Goal: Task Accomplishment & Management: Use online tool/utility

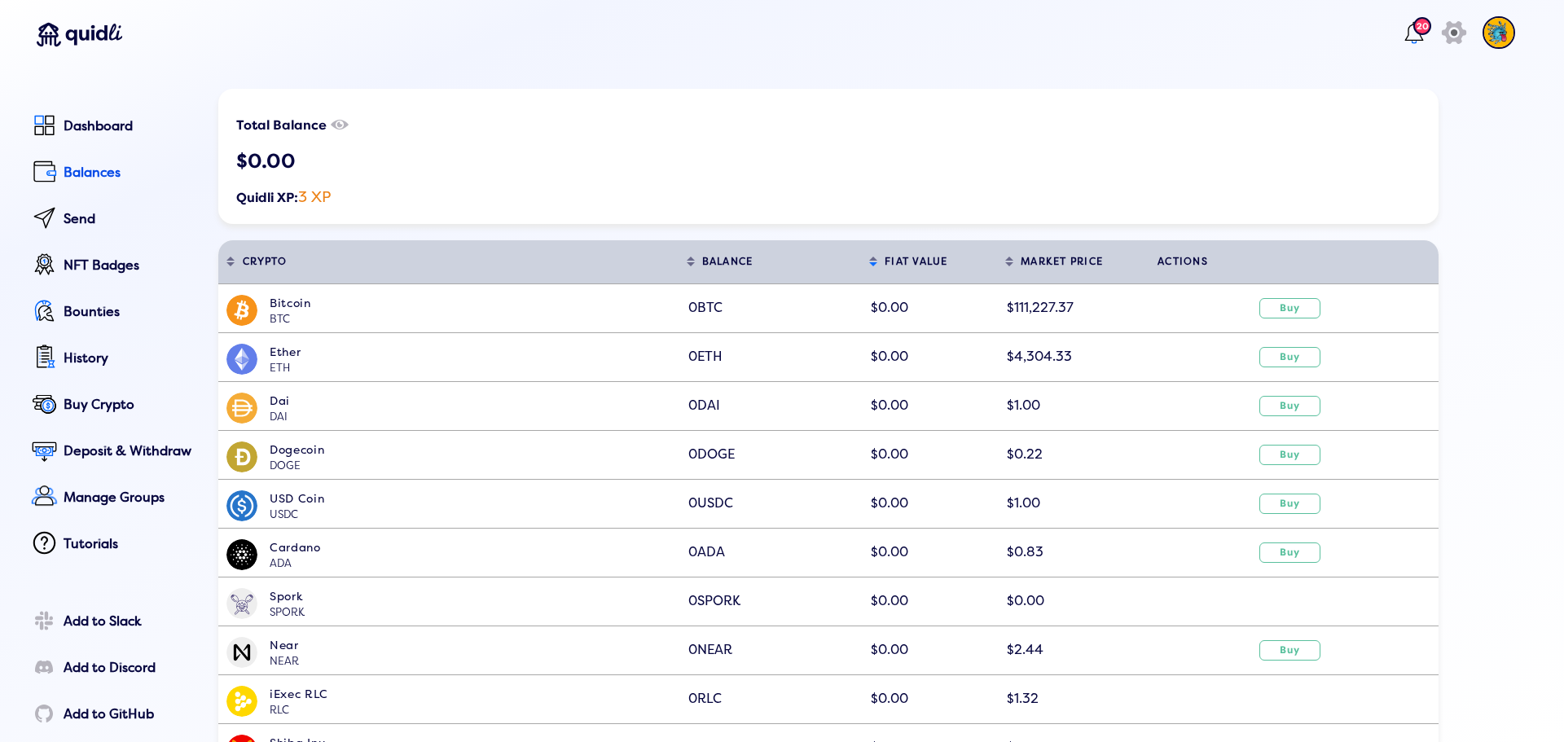
click at [714, 255] on button "Sort table by BALANCE in descending order" at bounding box center [770, 261] width 183 height 43
click at [695, 261] on button "Sort table by BALANCE in ascending order" at bounding box center [770, 261] width 183 height 43
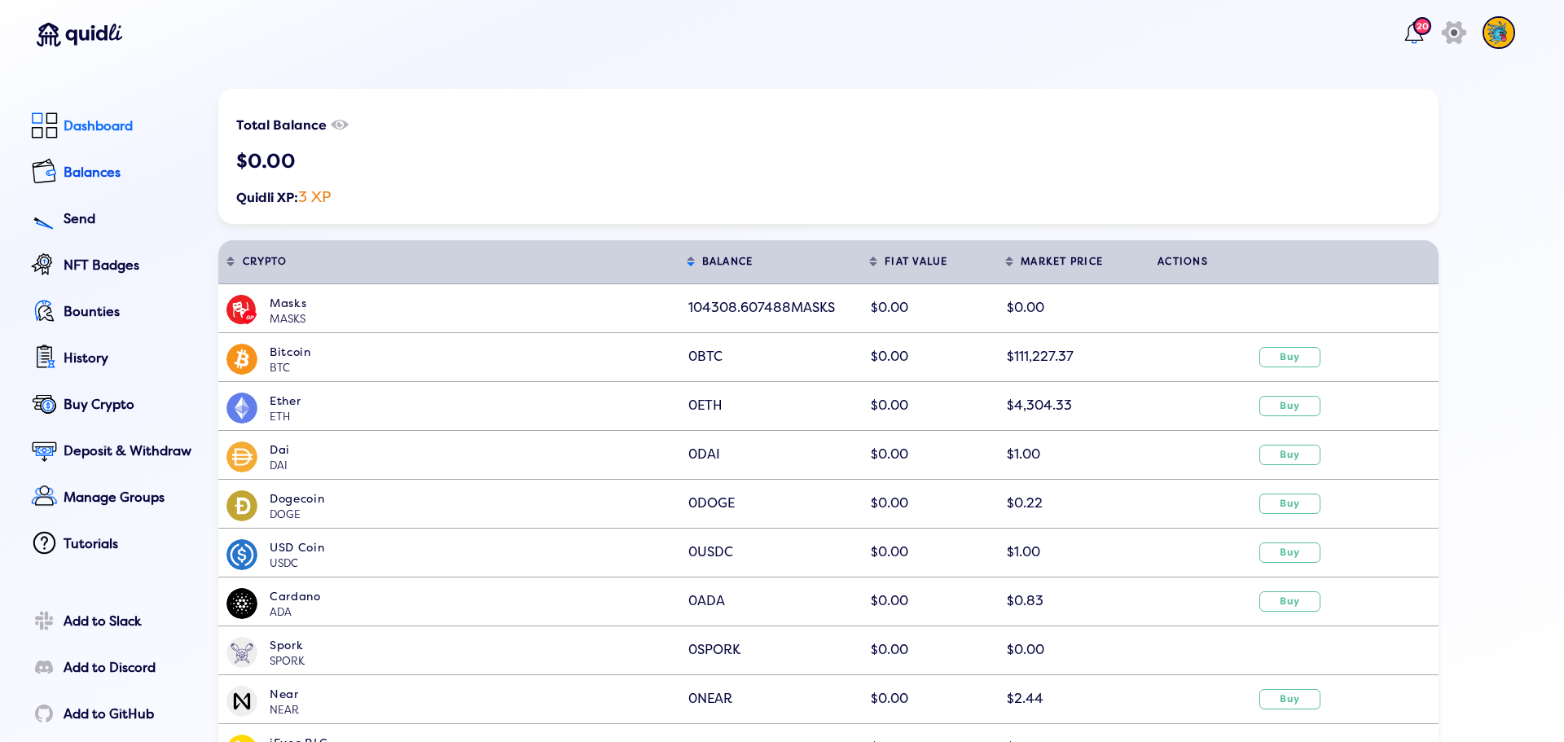
click at [75, 121] on div "Dashboard" at bounding box center [130, 126] width 132 height 15
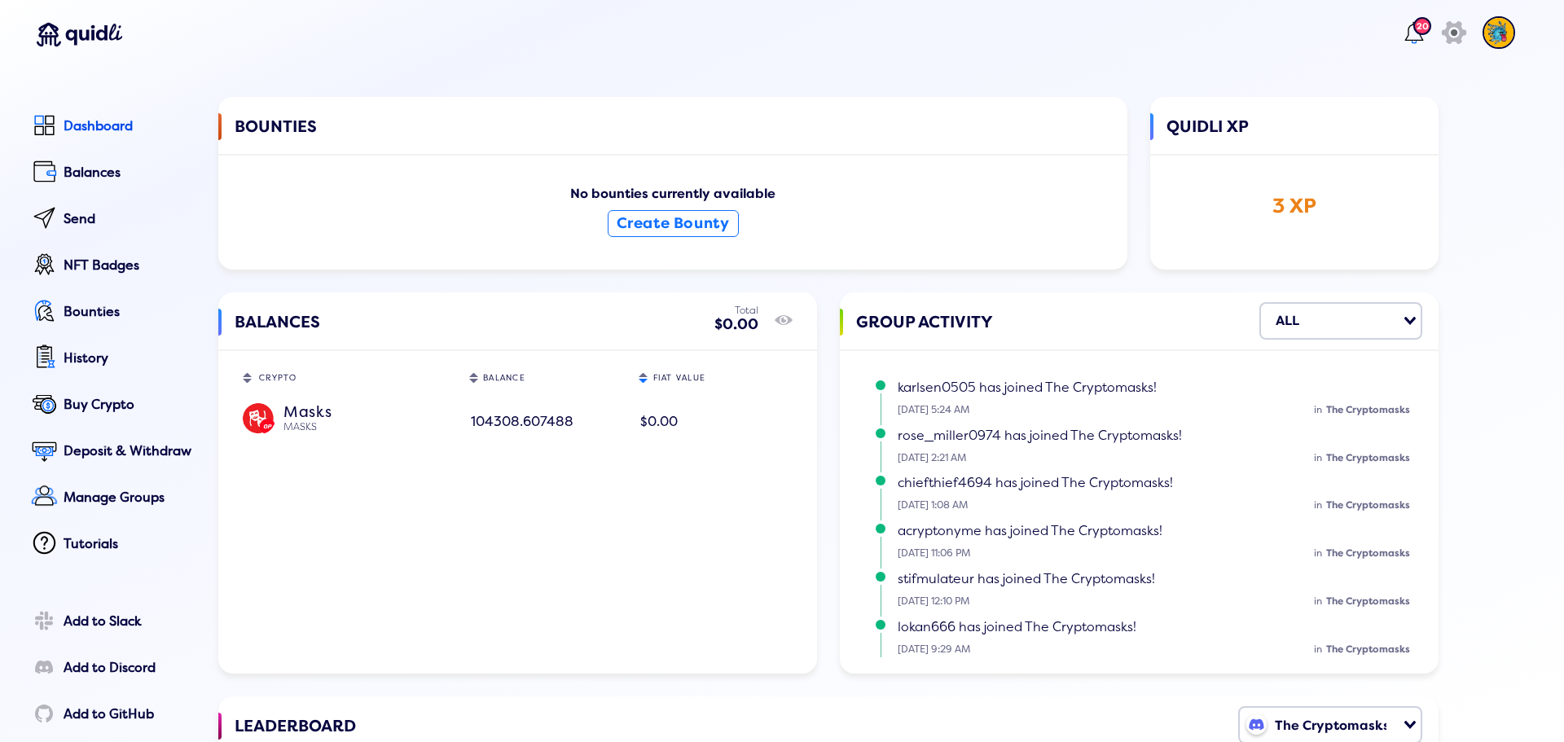
click at [306, 421] on div "MASKS" at bounding box center [367, 427] width 168 height 13
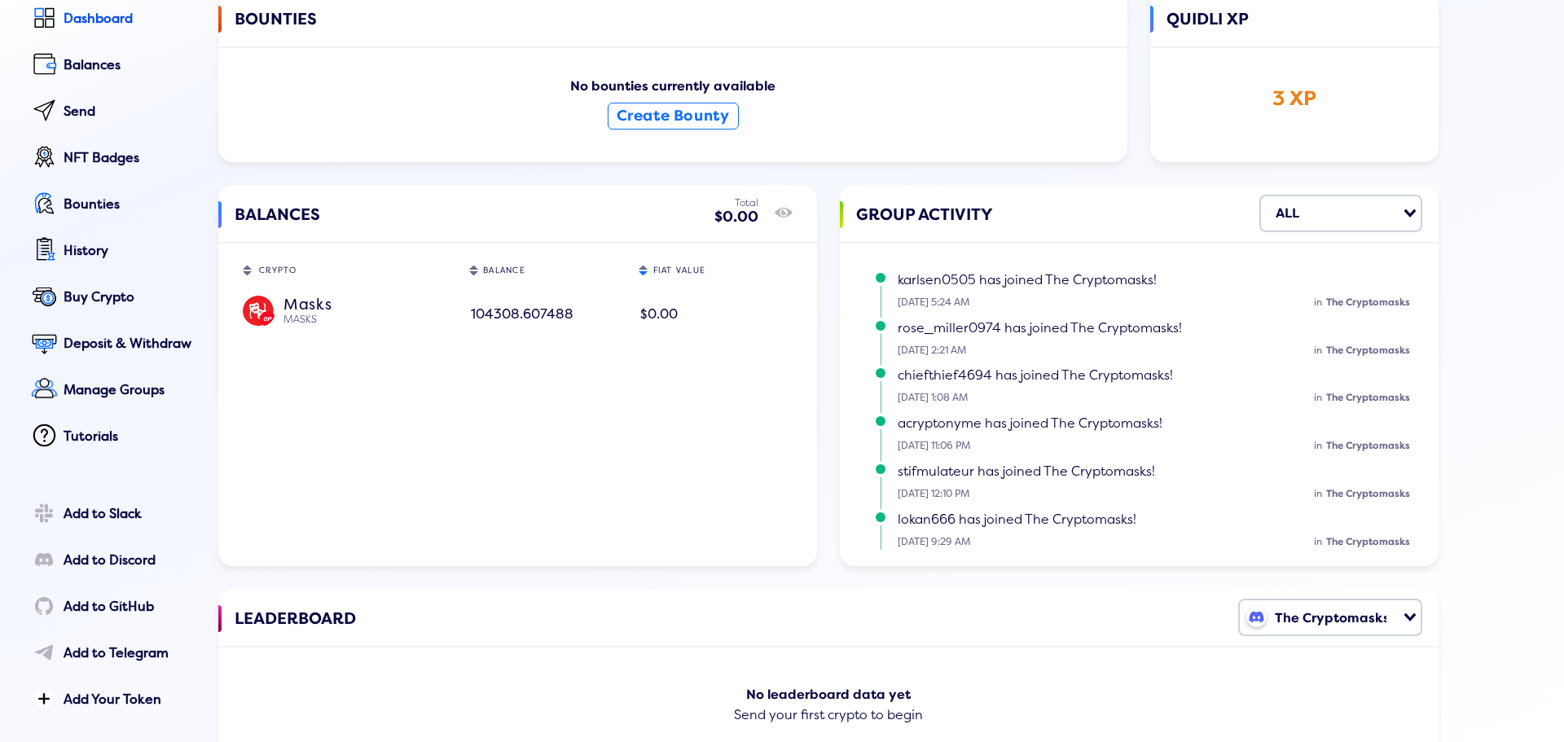
scroll to position [95, 0]
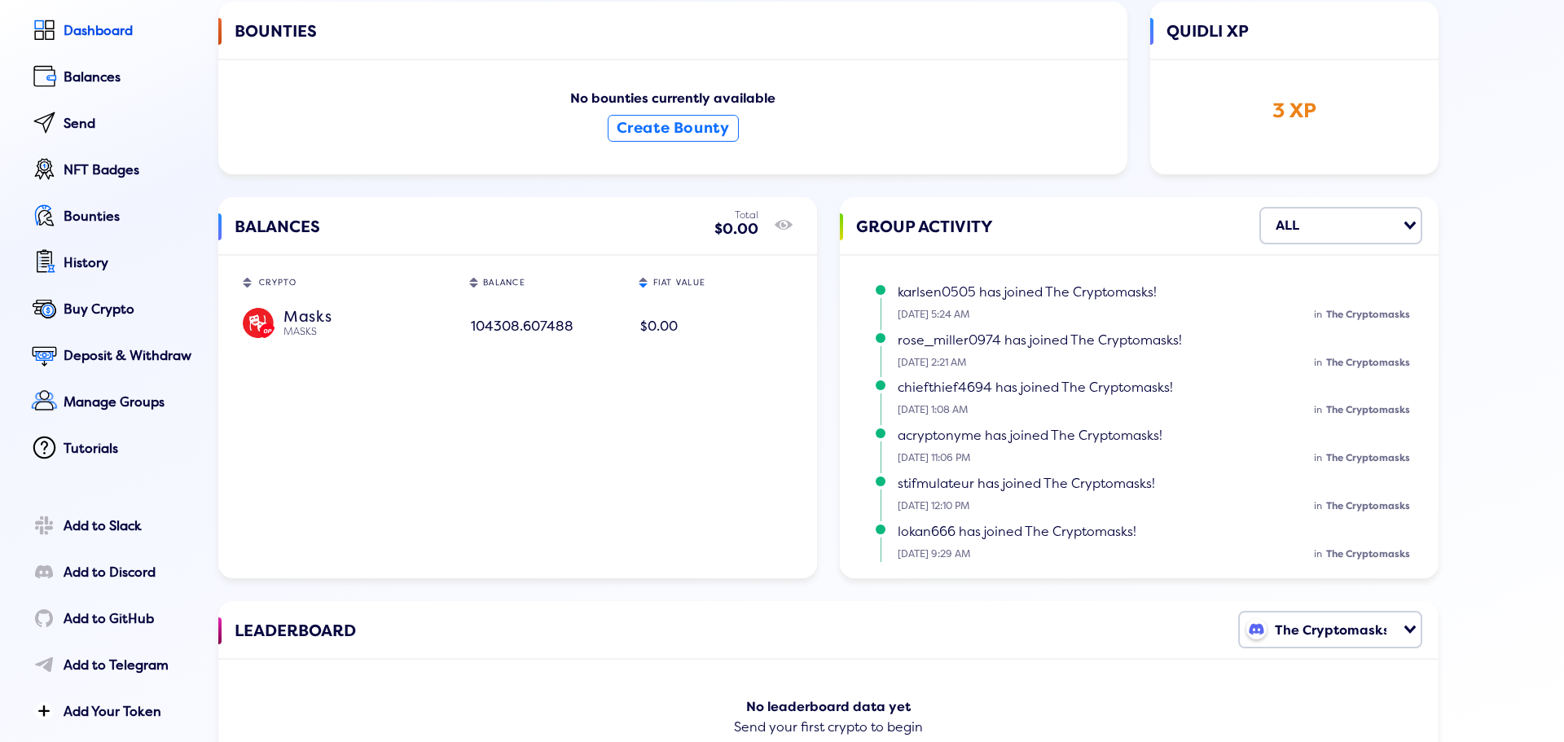
click at [289, 329] on div "MASKS" at bounding box center [367, 332] width 168 height 13
click at [64, 117] on div "Send" at bounding box center [130, 123] width 132 height 15
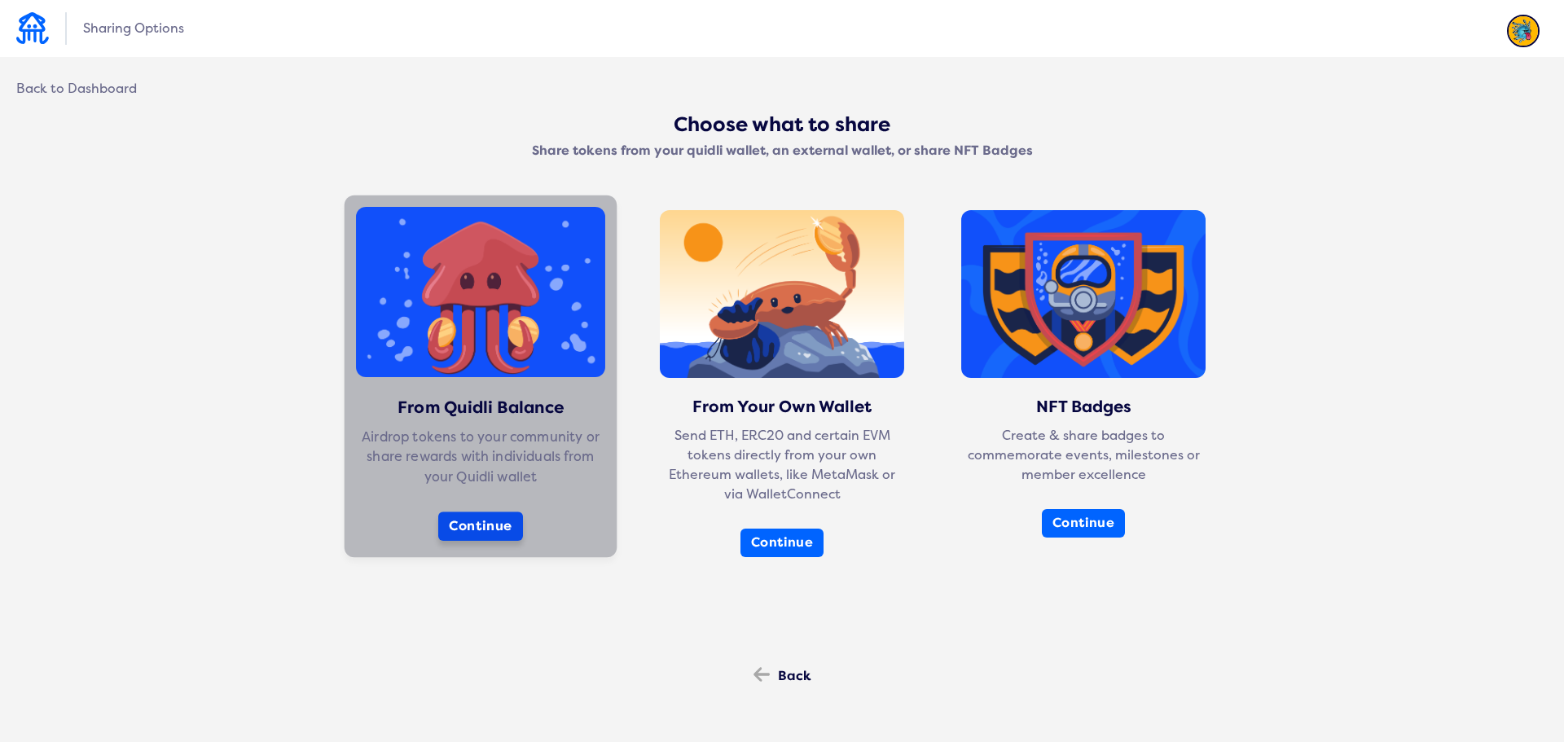
click at [452, 525] on button "Continue" at bounding box center [480, 526] width 85 height 29
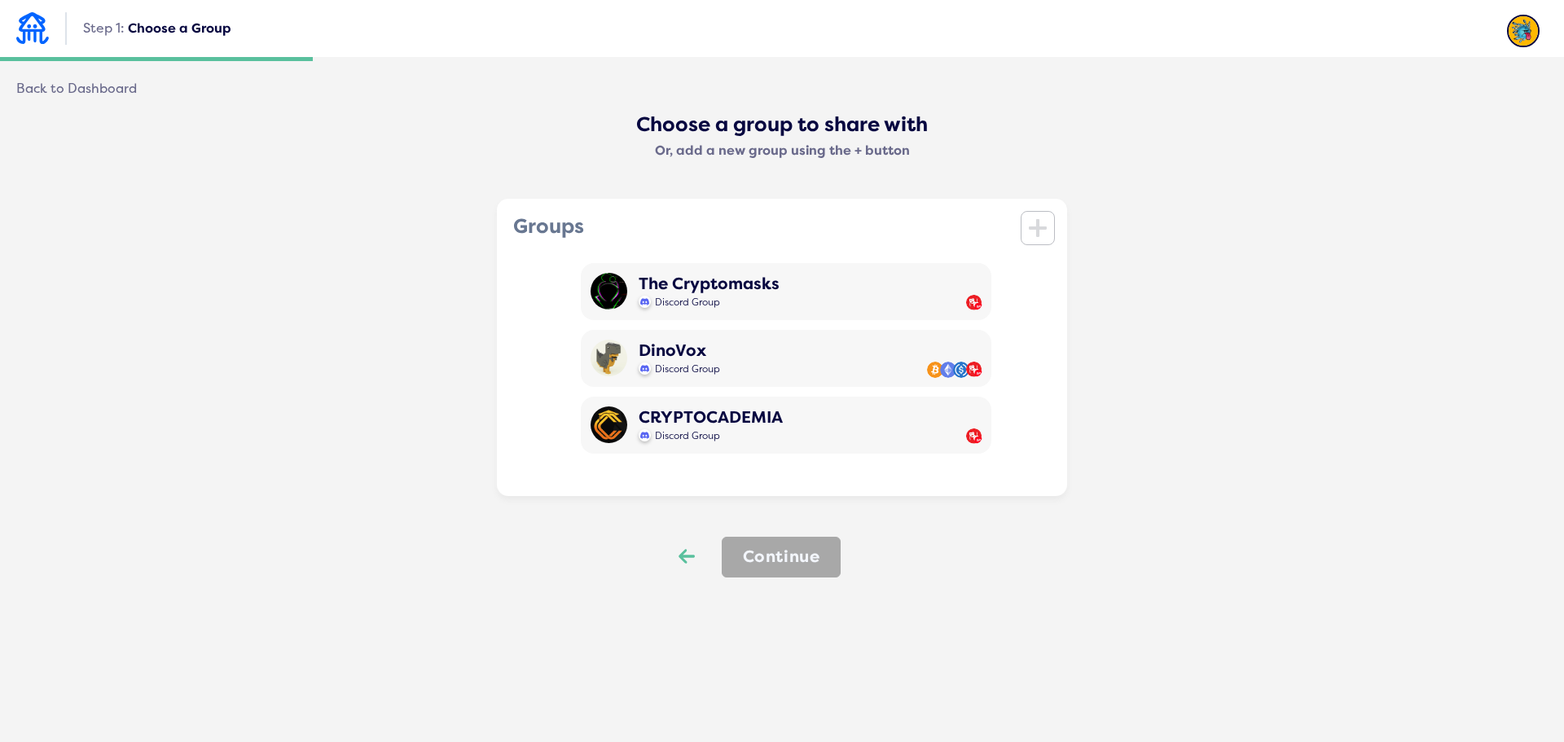
click at [686, 556] on icon "Back" at bounding box center [687, 556] width 16 height 23
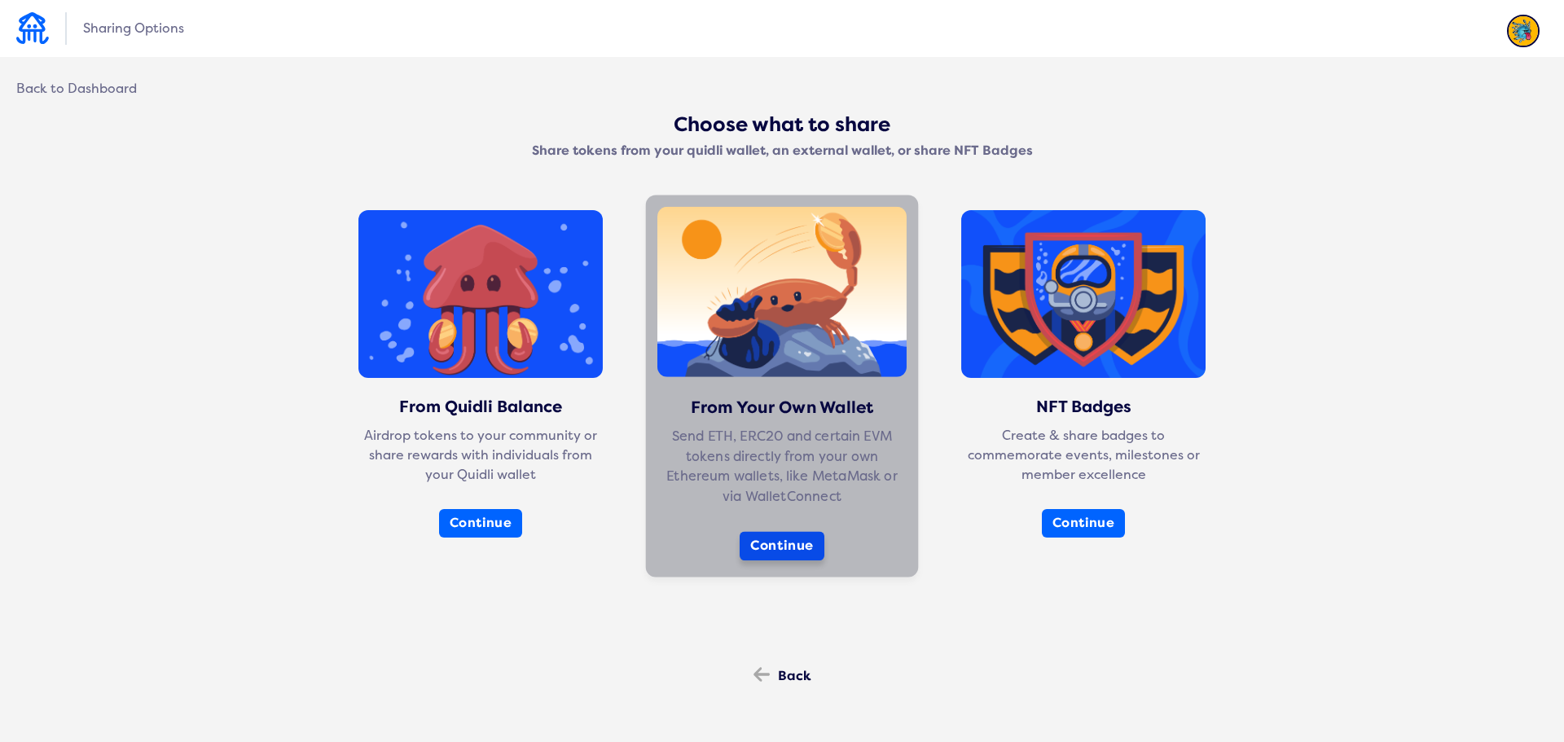
click at [758, 541] on button "Continue" at bounding box center [782, 546] width 85 height 29
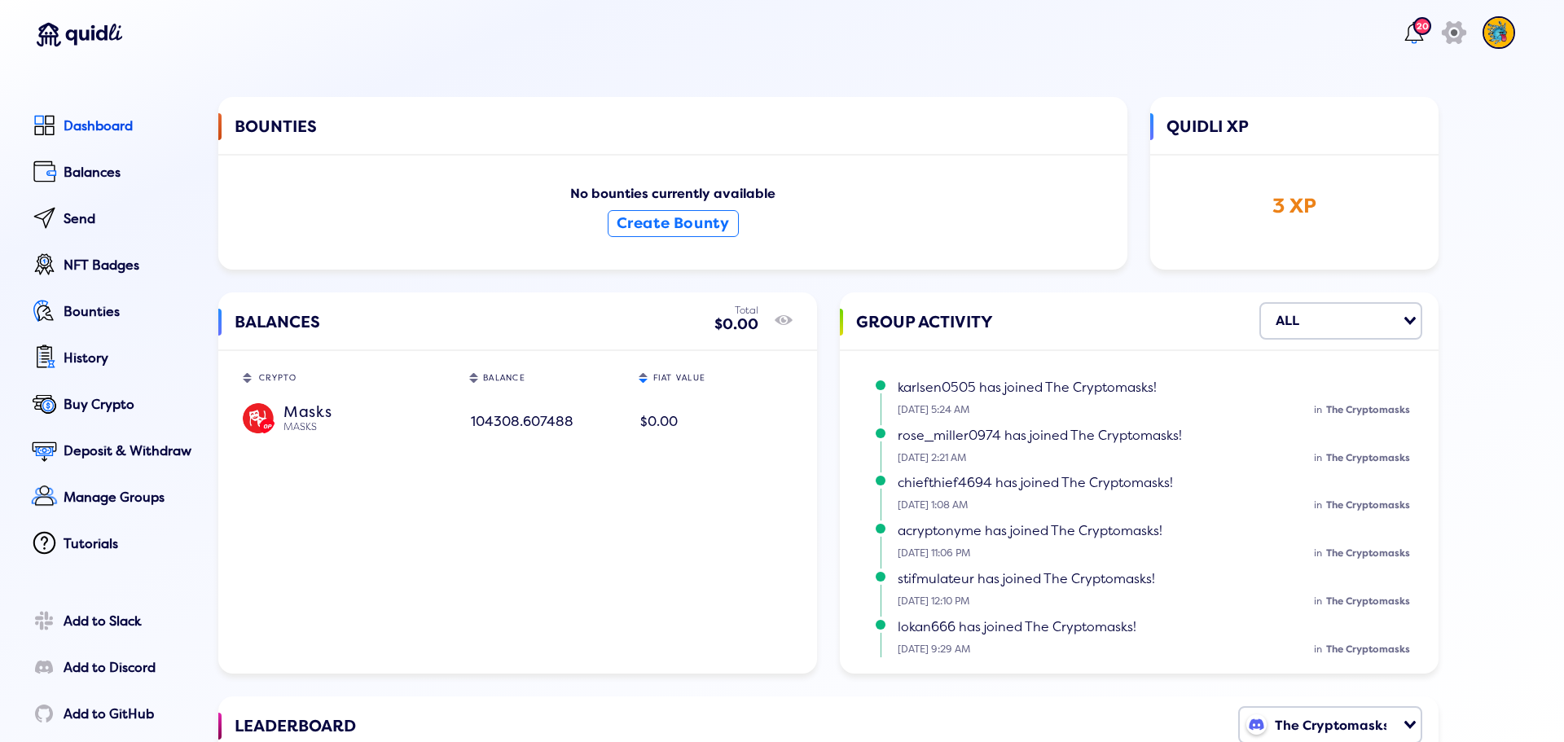
click at [288, 428] on div "MASKS" at bounding box center [367, 427] width 168 height 13
click at [564, 428] on span "104308.607488" at bounding box center [522, 422] width 103 height 16
click at [678, 428] on div "$0.00" at bounding box center [715, 422] width 150 height 29
click at [84, 171] on div "Balances" at bounding box center [130, 172] width 132 height 15
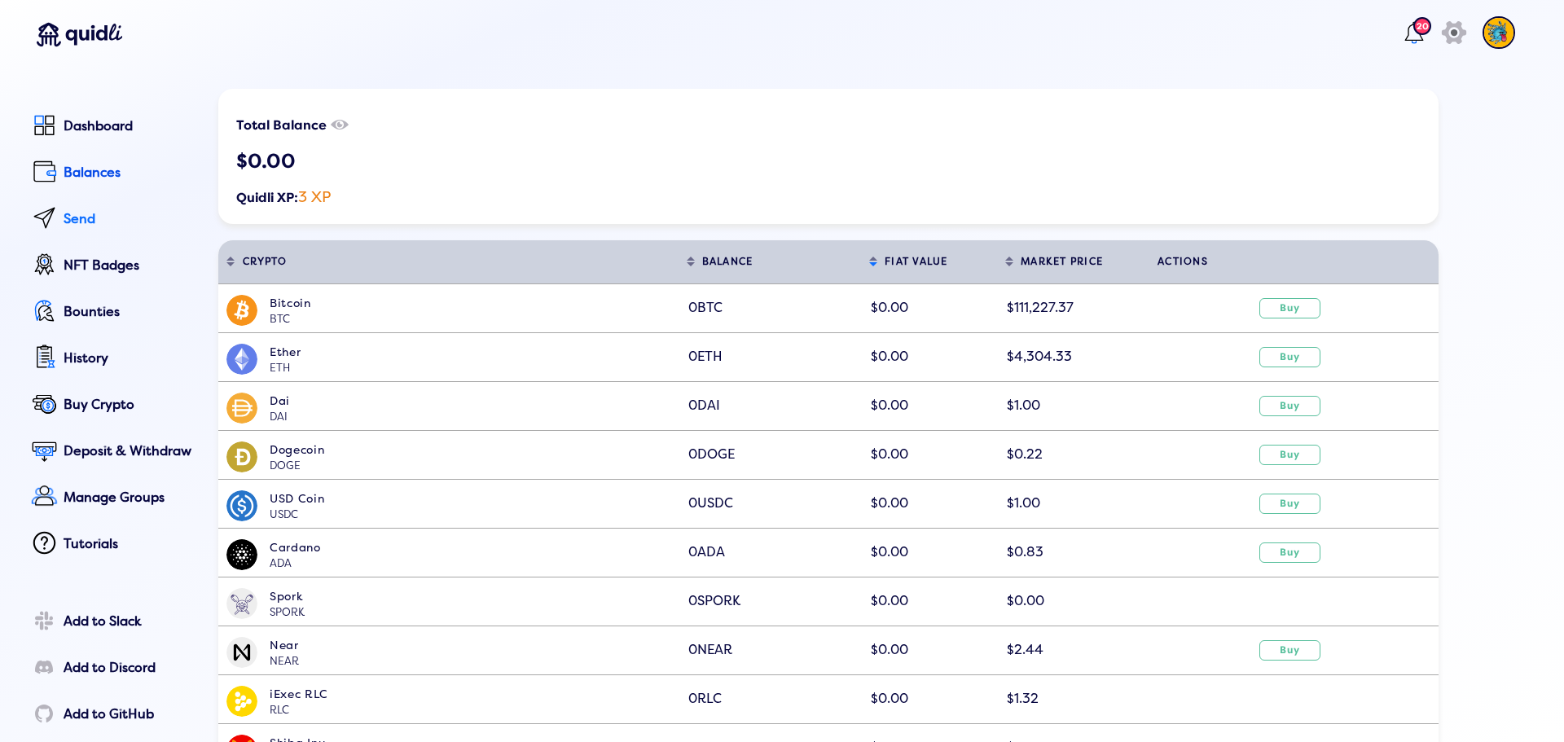
click at [74, 219] on div "Send" at bounding box center [130, 219] width 132 height 15
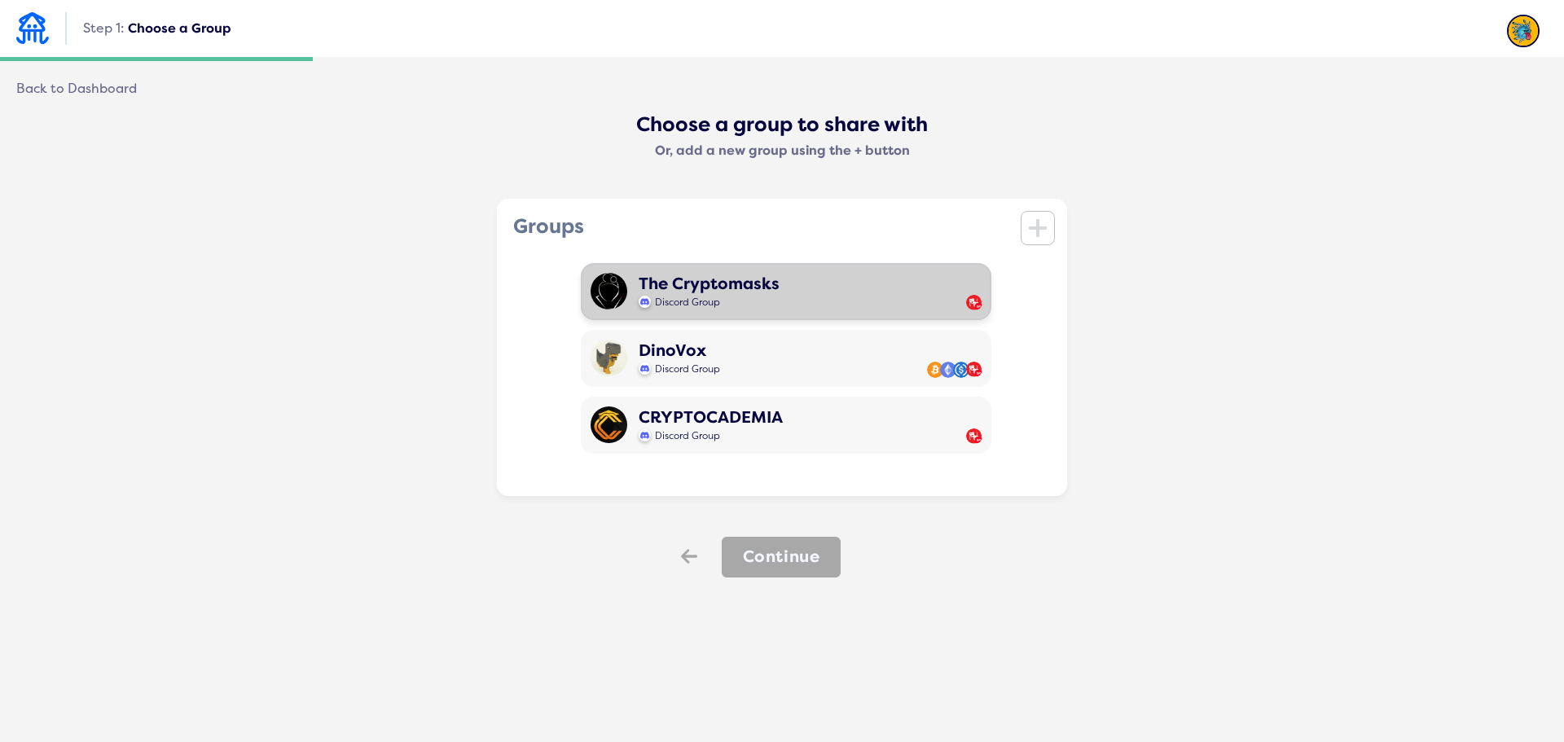
click at [703, 283] on div "The Cryptomasks" at bounding box center [709, 284] width 141 height 19
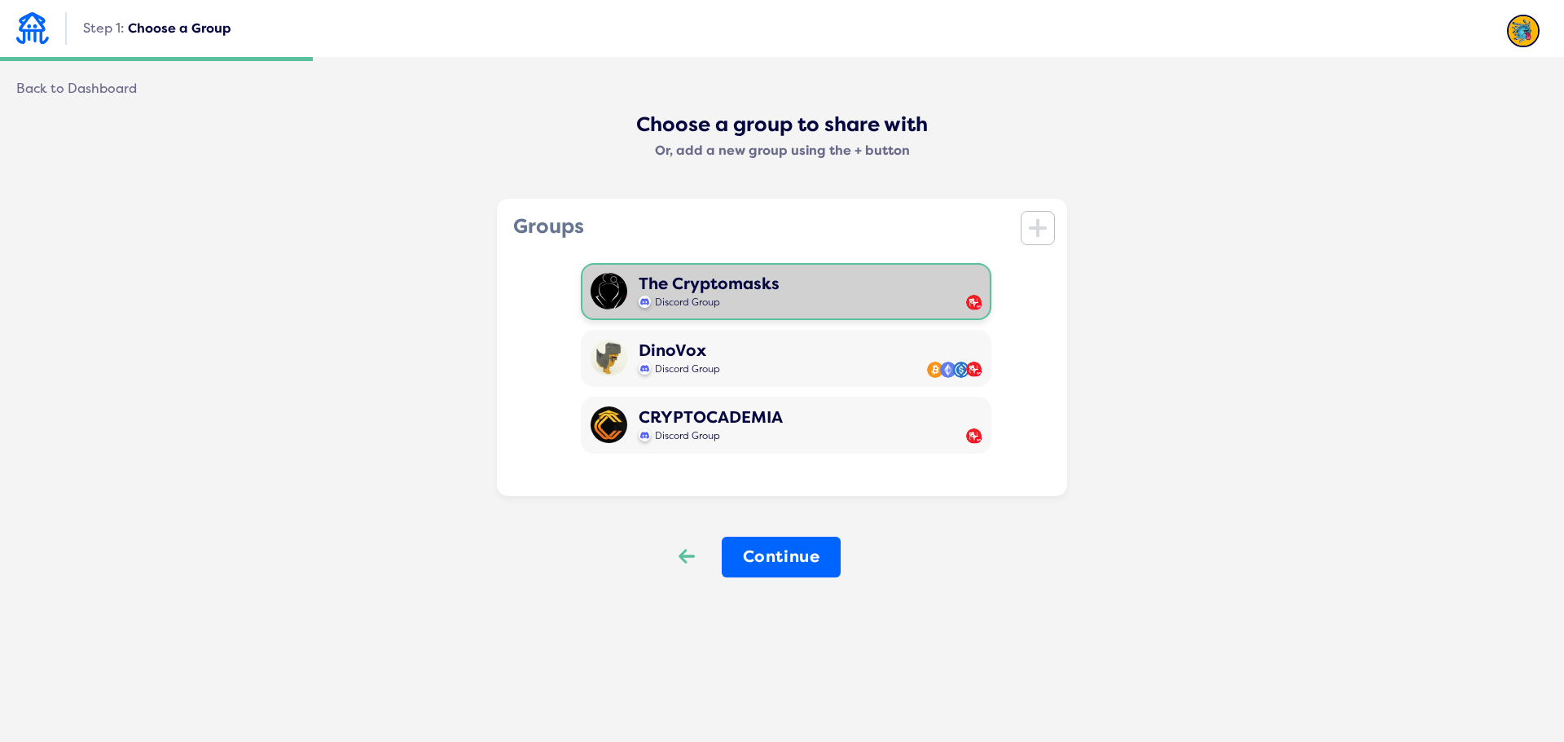
click at [681, 555] on icon at bounding box center [687, 556] width 16 height 14
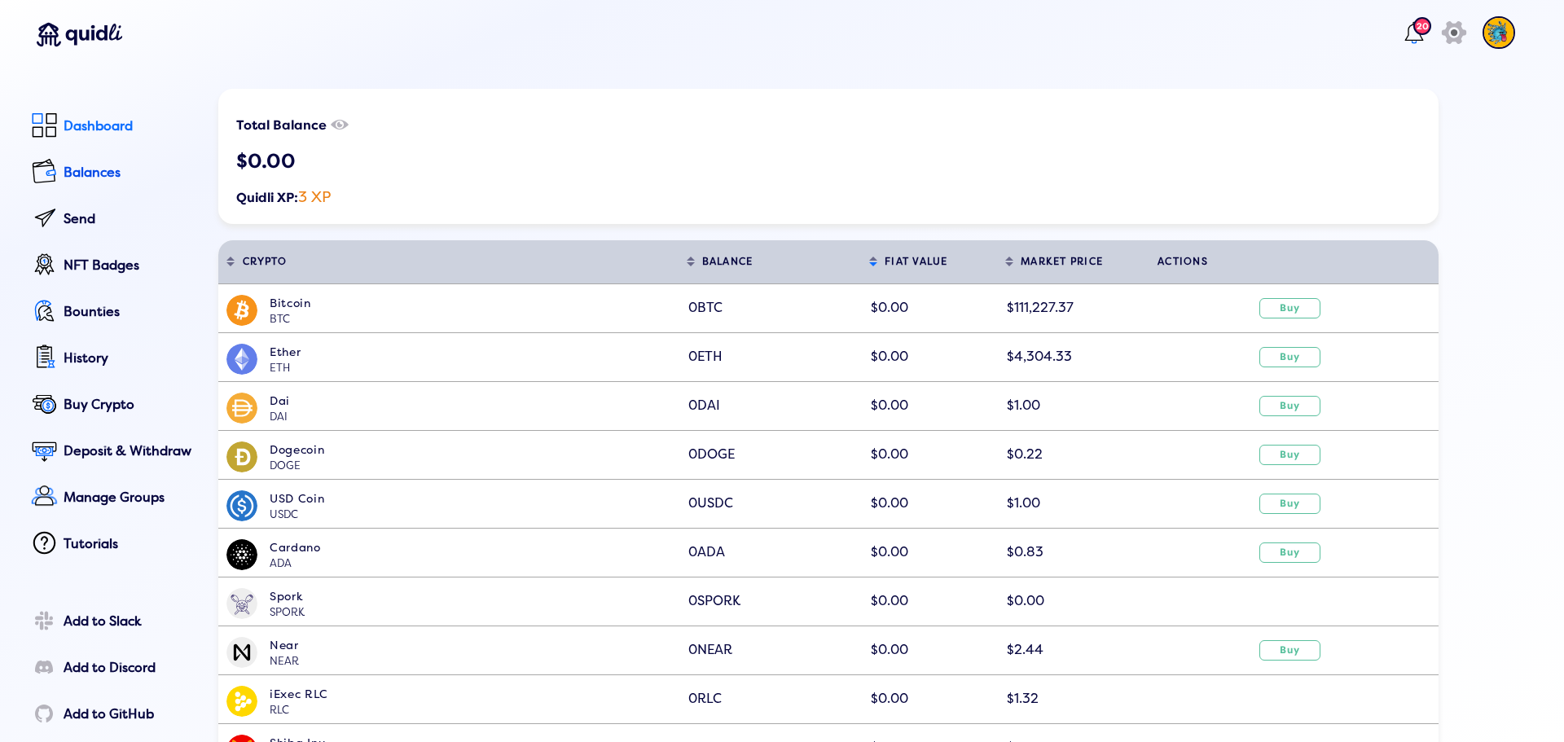
click at [84, 119] on div "Dashboard" at bounding box center [130, 126] width 132 height 15
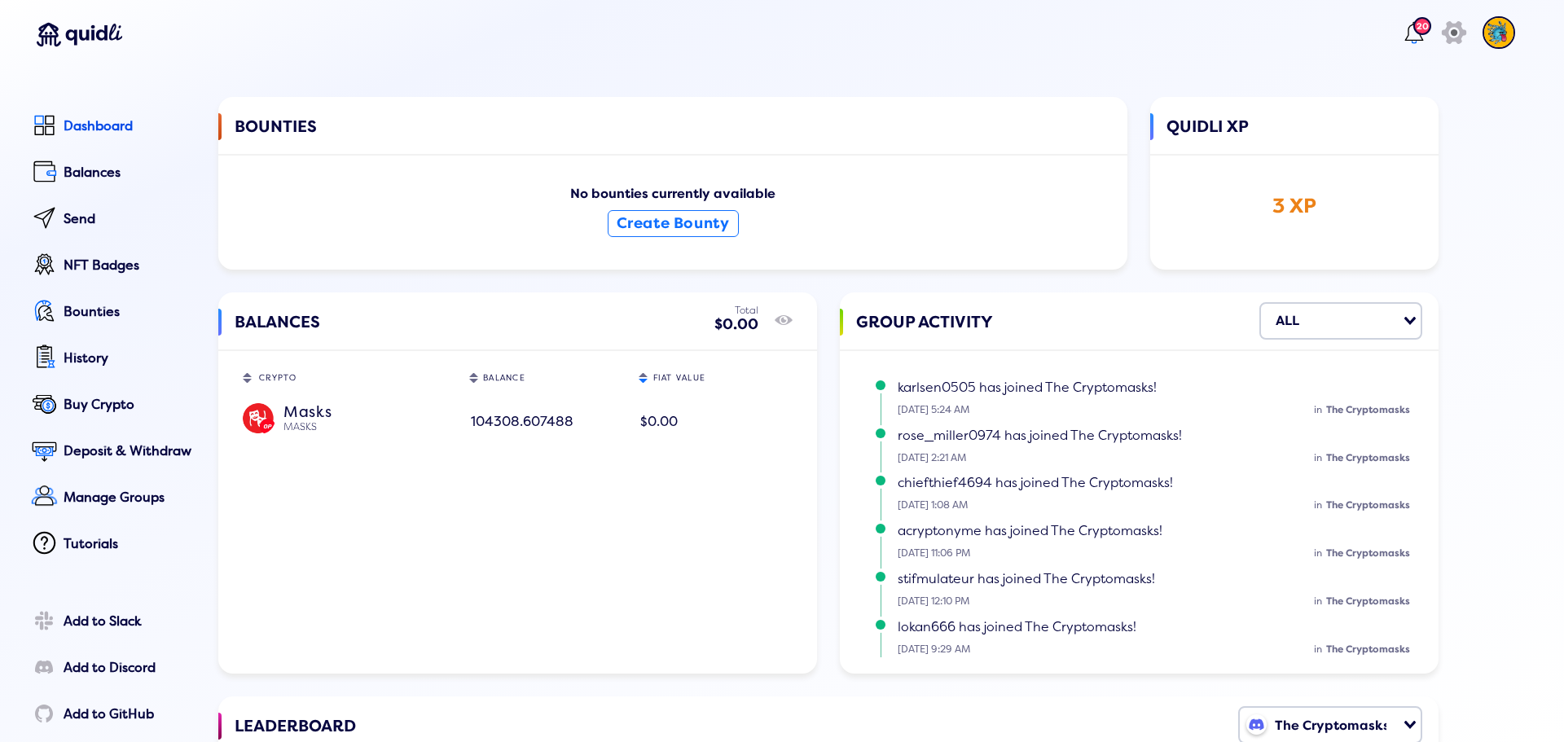
click at [291, 418] on div "Masks" at bounding box center [362, 410] width 159 height 15
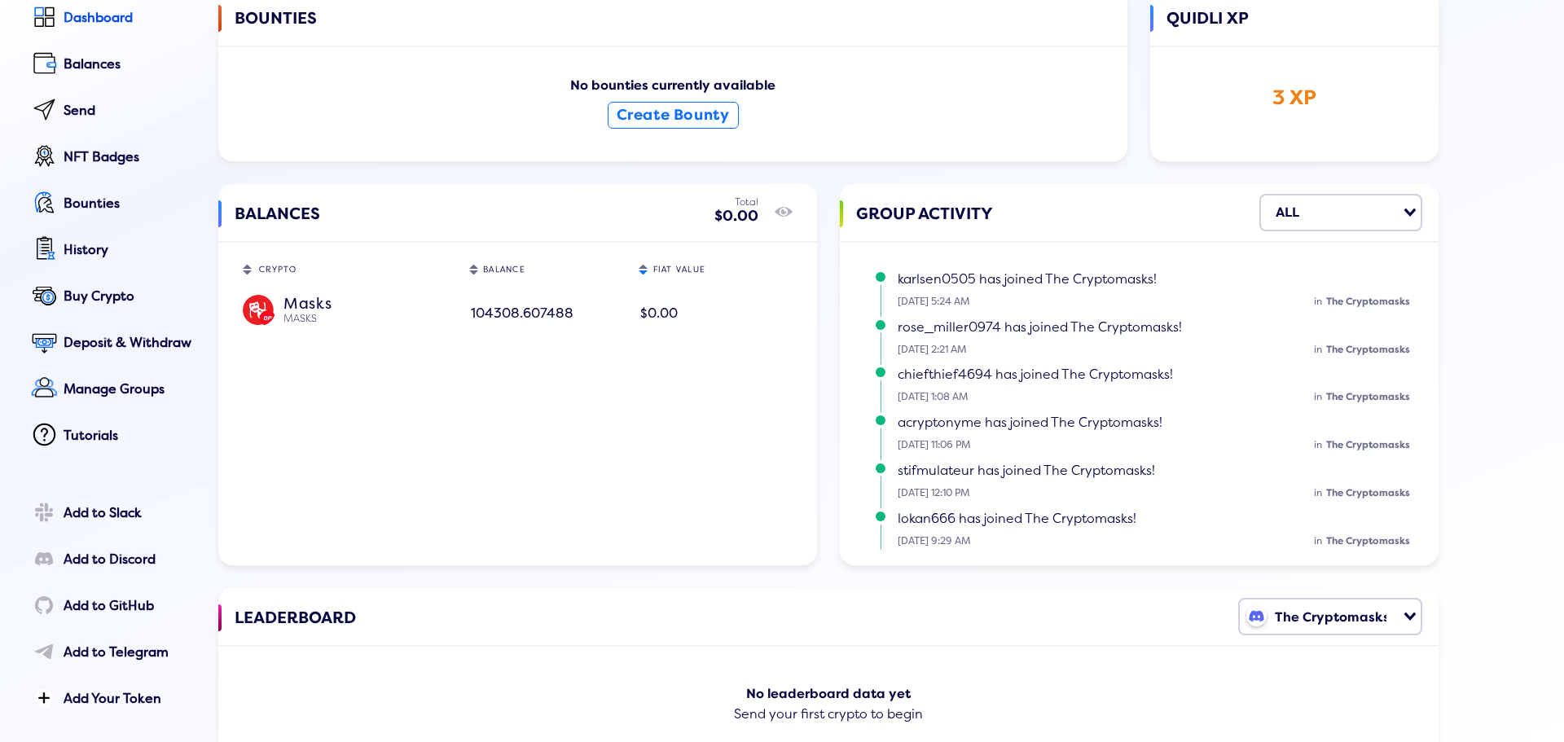
scroll to position [14, 0]
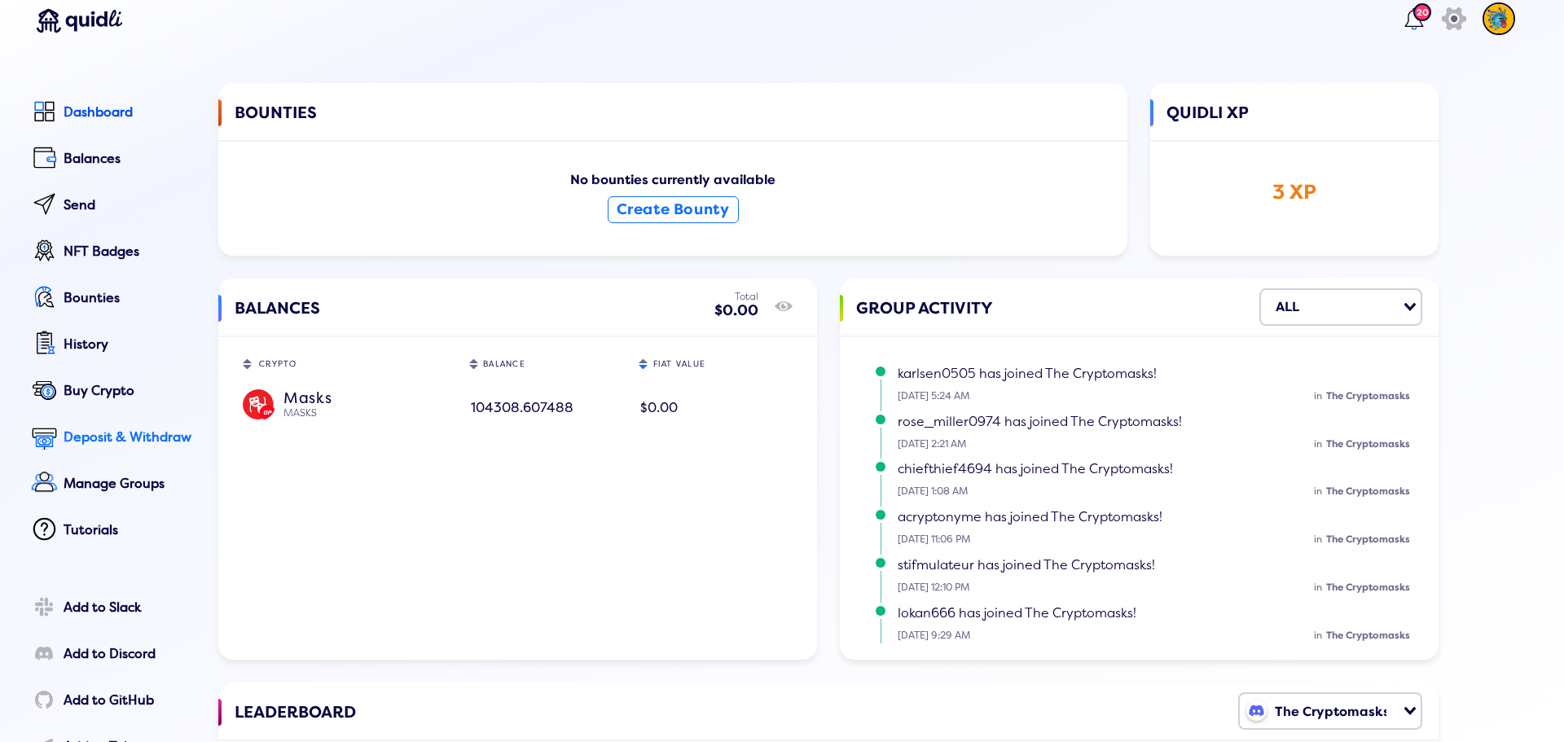
click at [116, 436] on div "Deposit & Withdraw" at bounding box center [130, 437] width 132 height 15
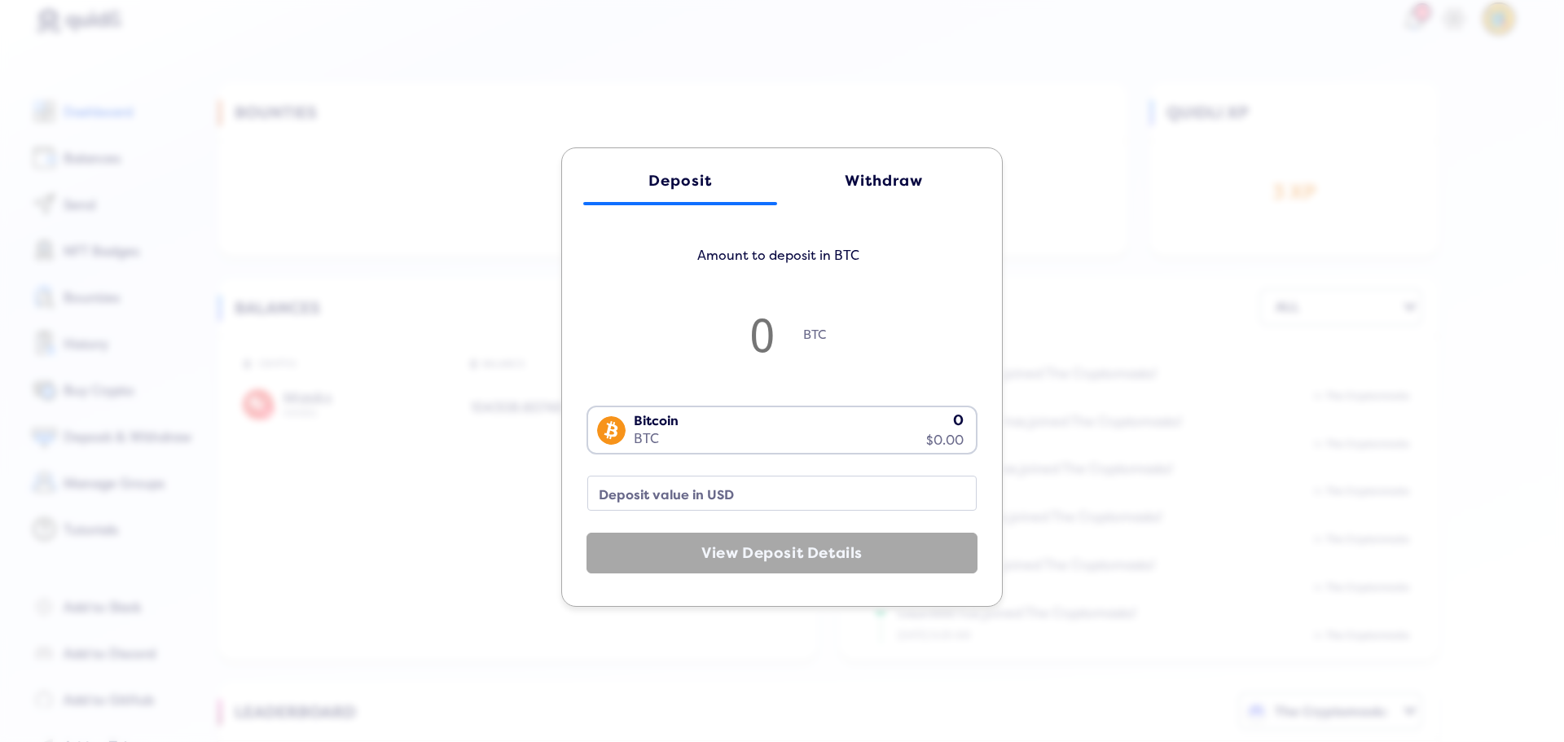
click at [894, 169] on link "Withdraw" at bounding box center [884, 180] width 194 height 49
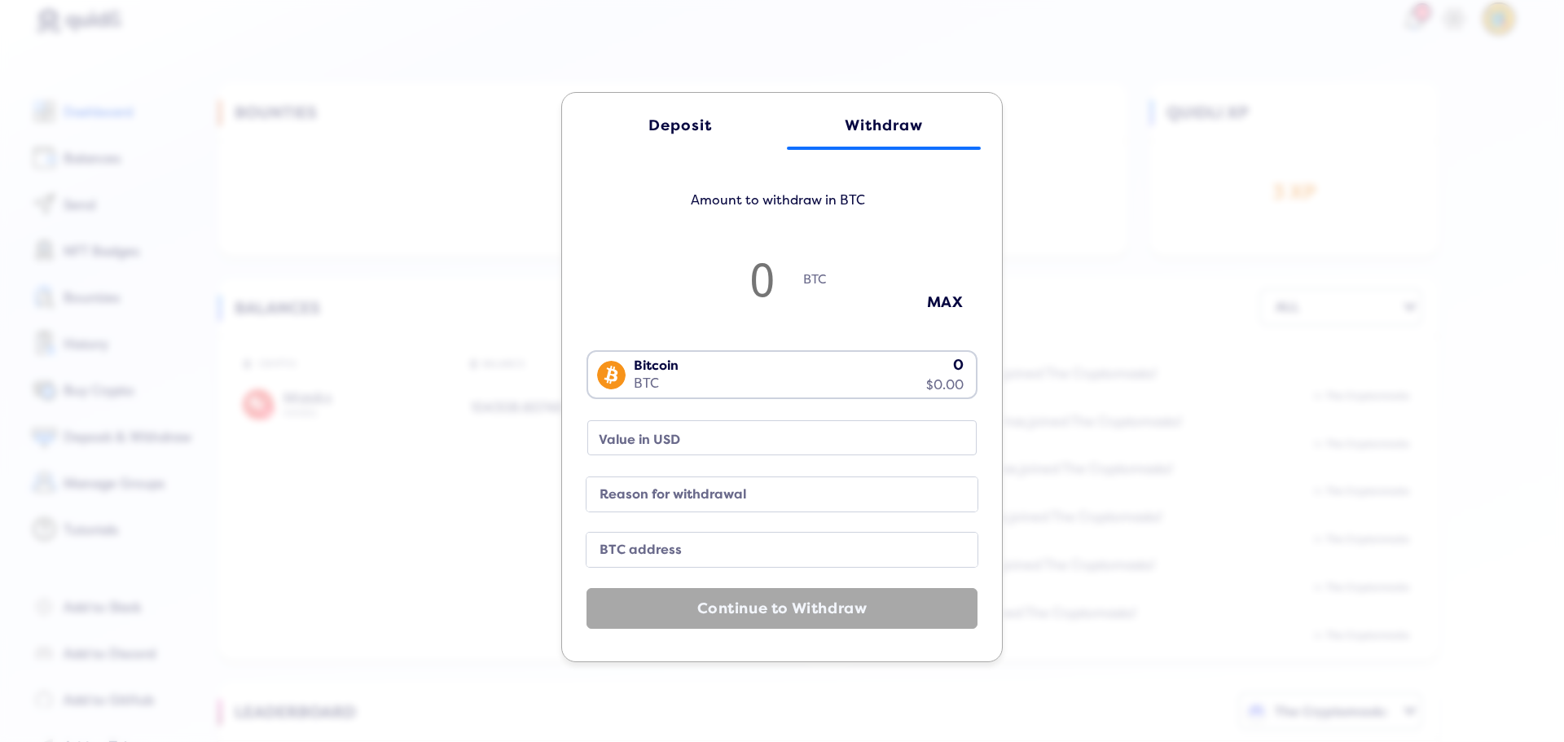
click at [712, 377] on div "Bitcoin BTC 0 $0.00" at bounding box center [778, 373] width 380 height 42
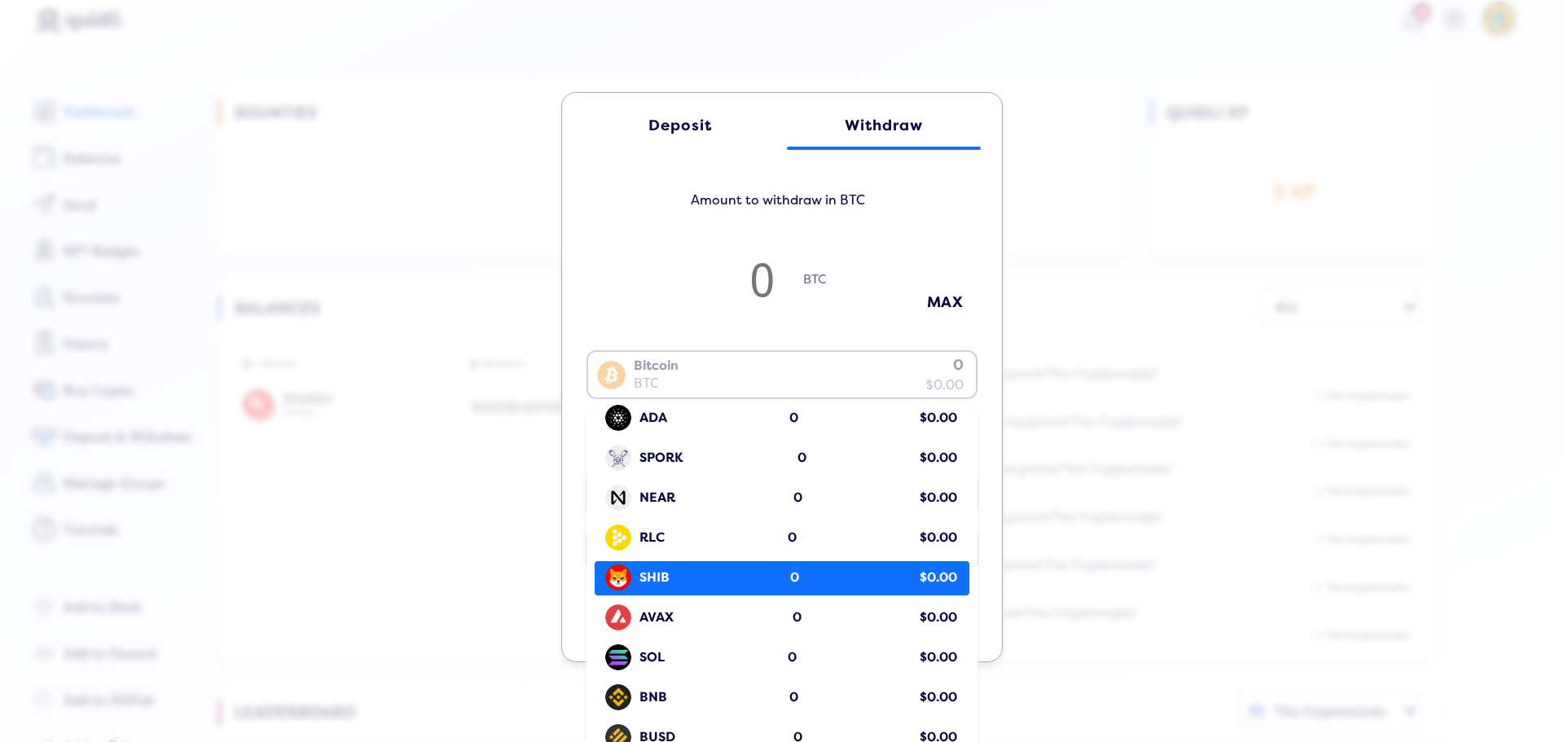
scroll to position [0, 0]
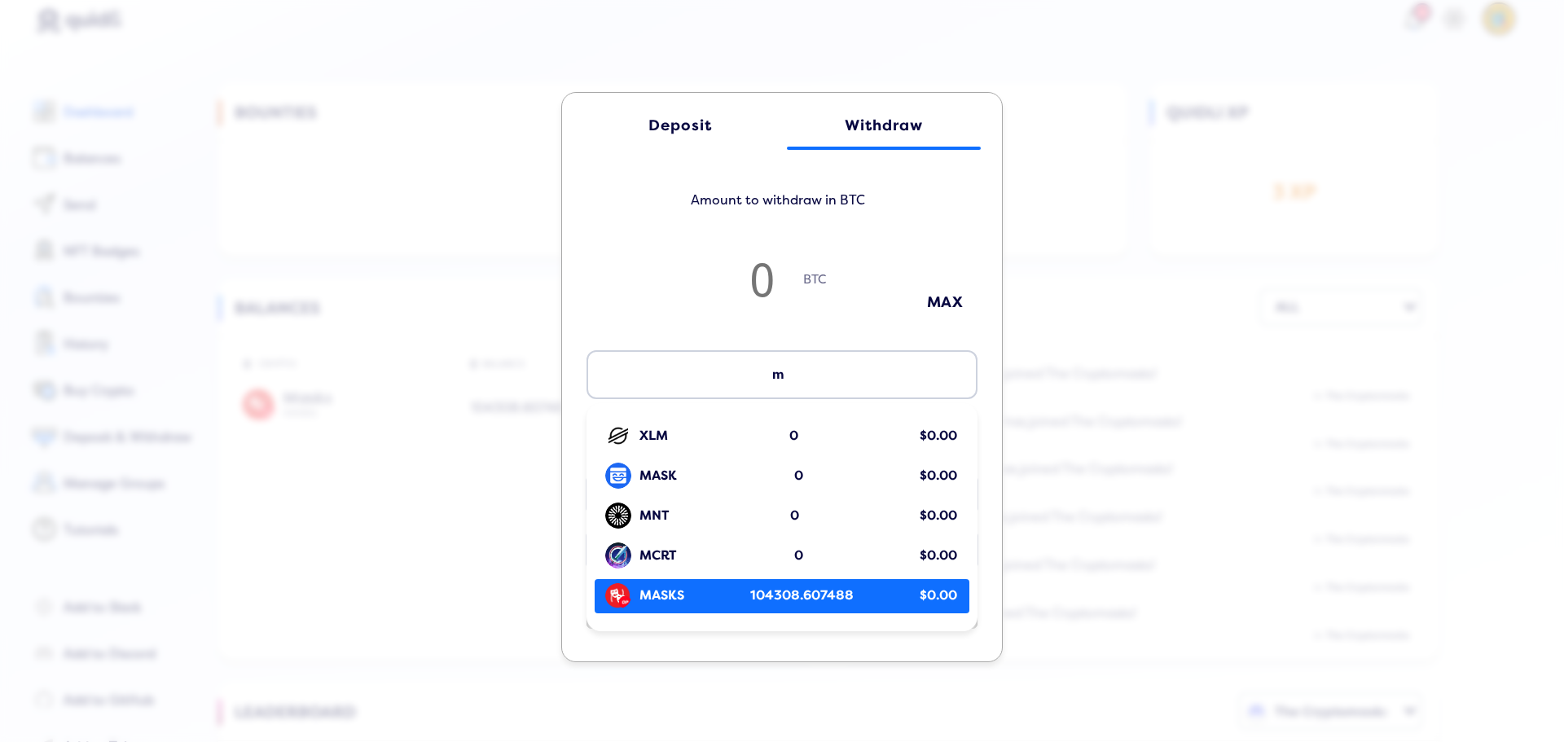
click at [639, 593] on span "MASKS" at bounding box center [661, 596] width 45 height 19
type input "m"
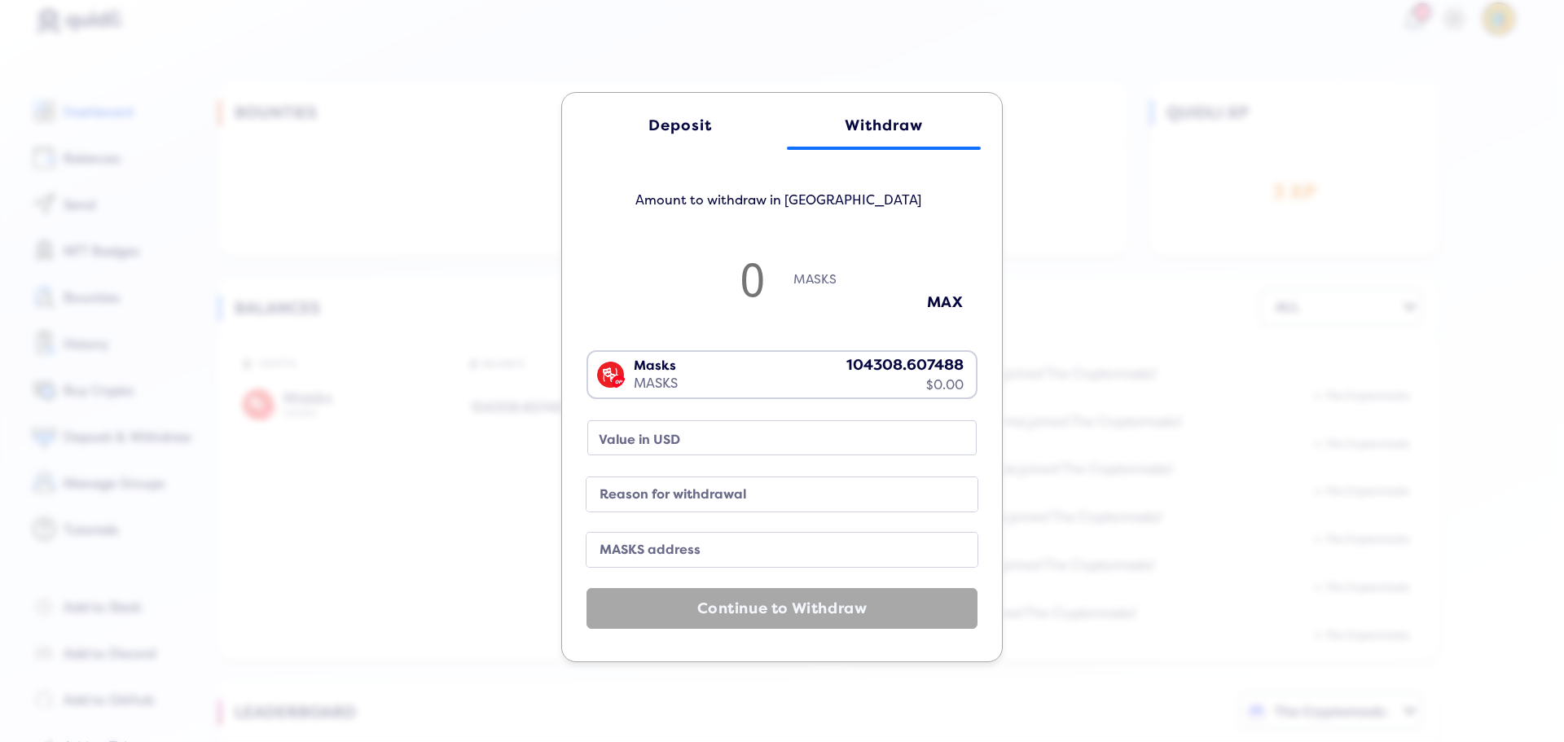
click at [878, 367] on div "Masks MASKS 104308.607488 $0.00" at bounding box center [778, 373] width 380 height 42
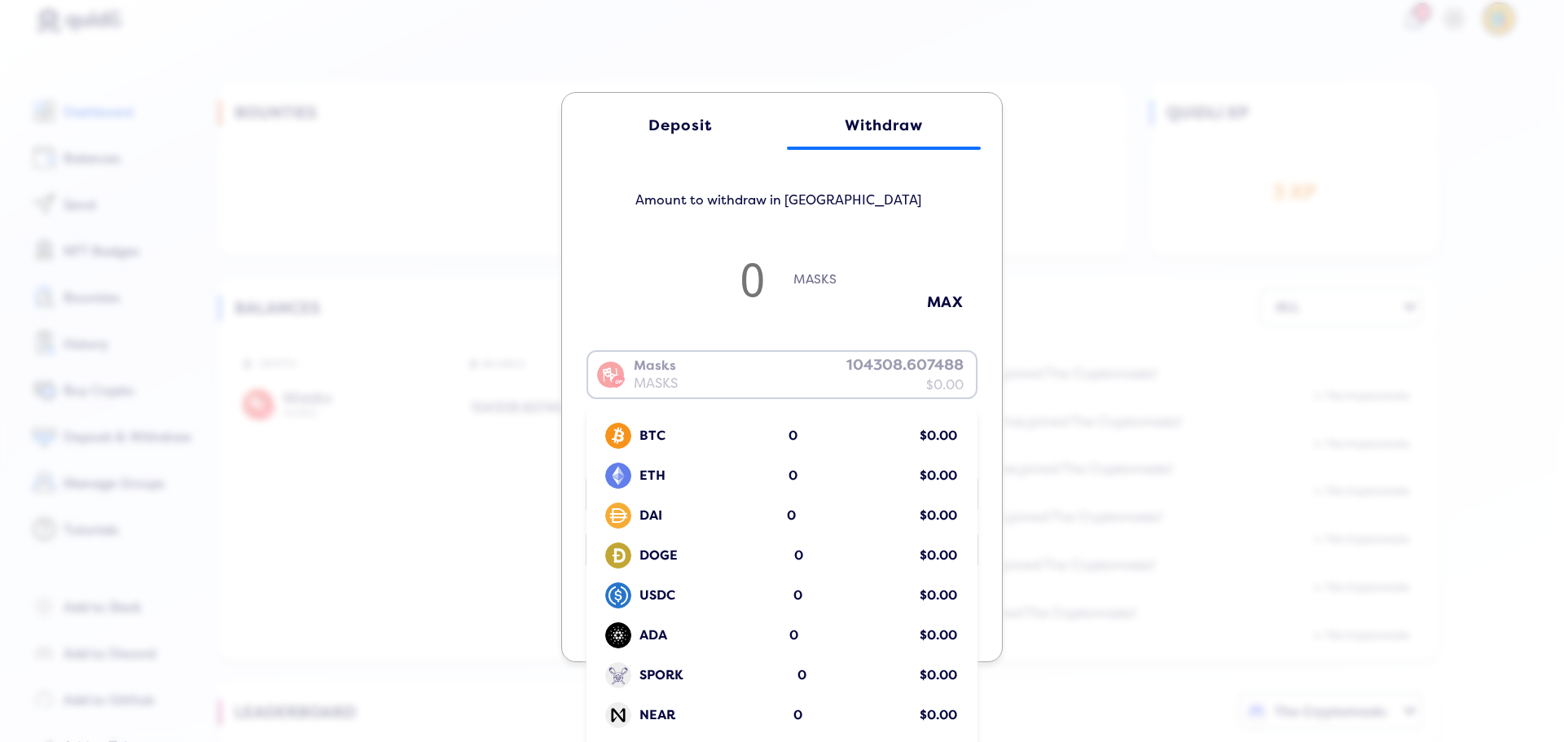
scroll to position [1879, 0]
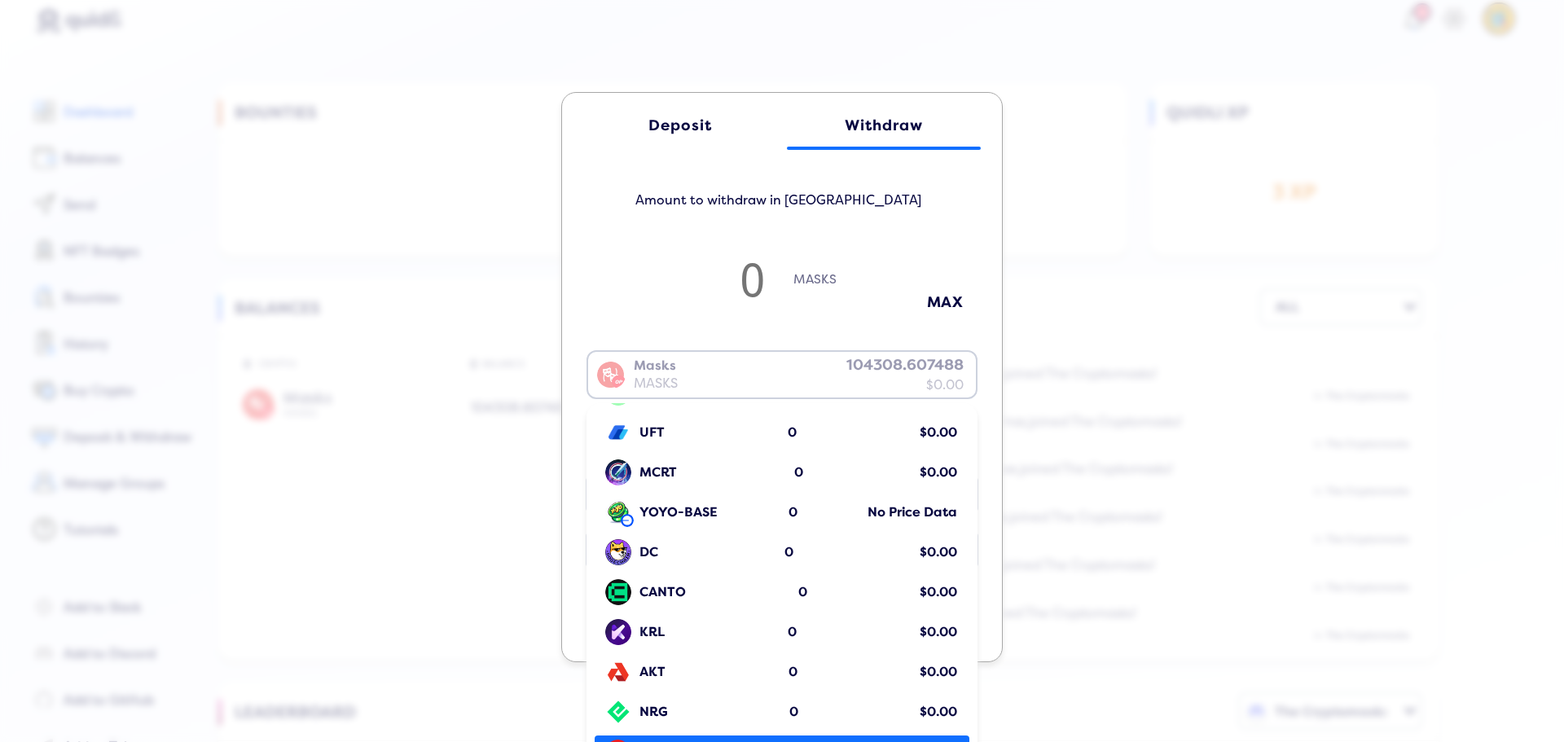
click at [874, 365] on input "Search for option" at bounding box center [778, 374] width 377 height 39
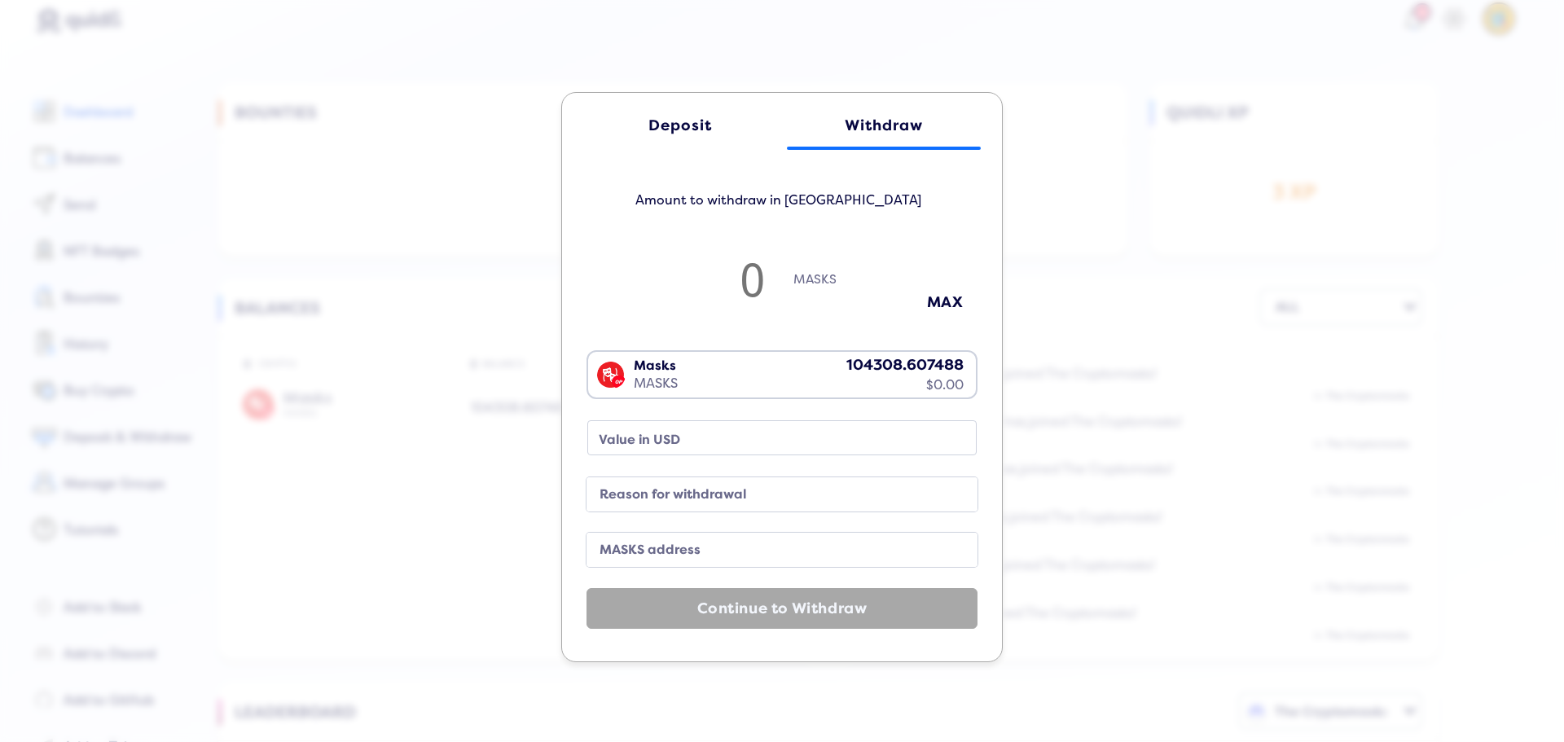
click at [778, 329] on div "Masks MASKS 104308.607488 $0.00 Loading... BTC 0 $0.00 ETH 0 $0.00 DAI 0 $0.00 …" at bounding box center [782, 373] width 391 height 94
click at [935, 295] on button "MAX" at bounding box center [944, 302] width 81 height 27
type input "104204.29888043478"
type input "0"
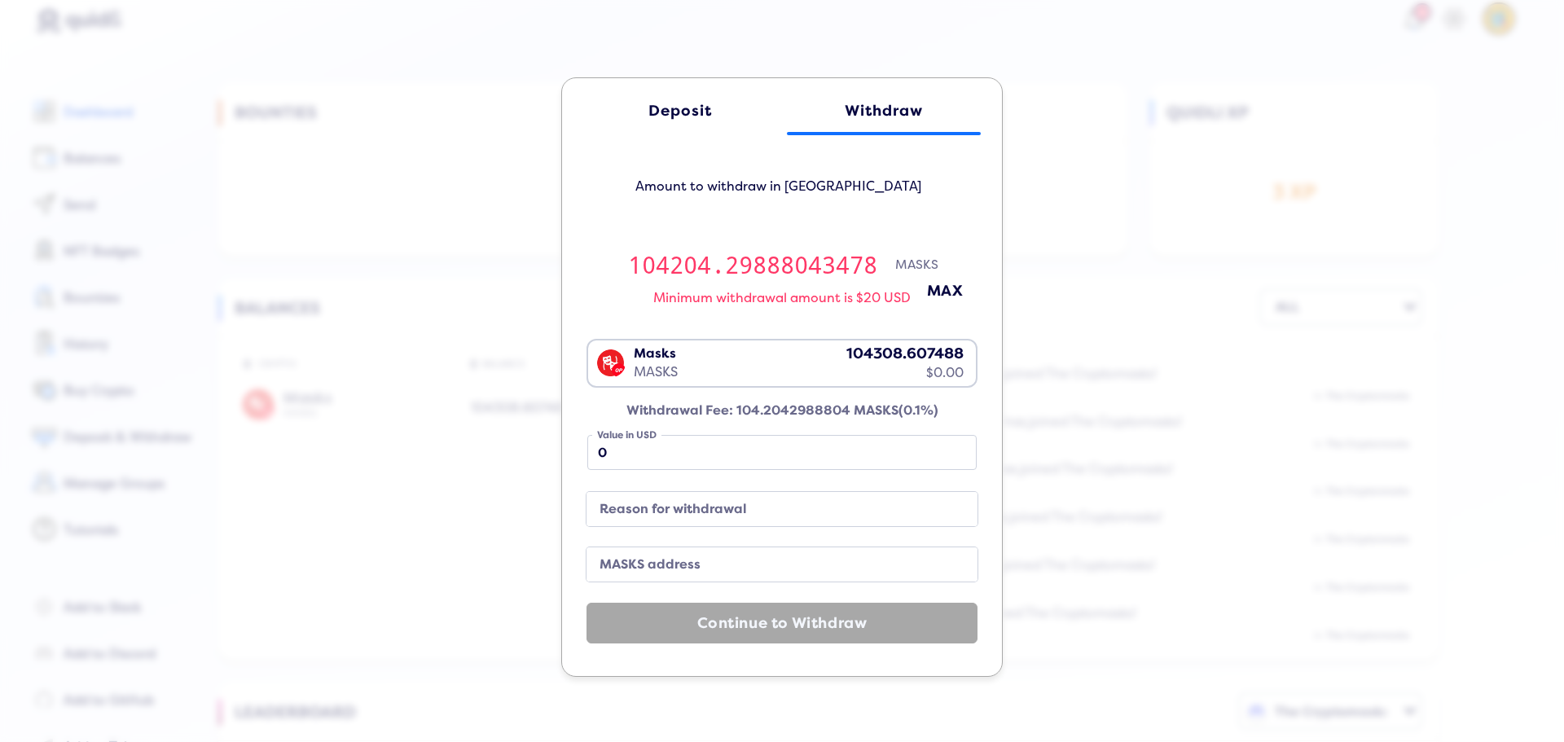
click at [669, 113] on div "Deposit" at bounding box center [680, 111] width 161 height 17
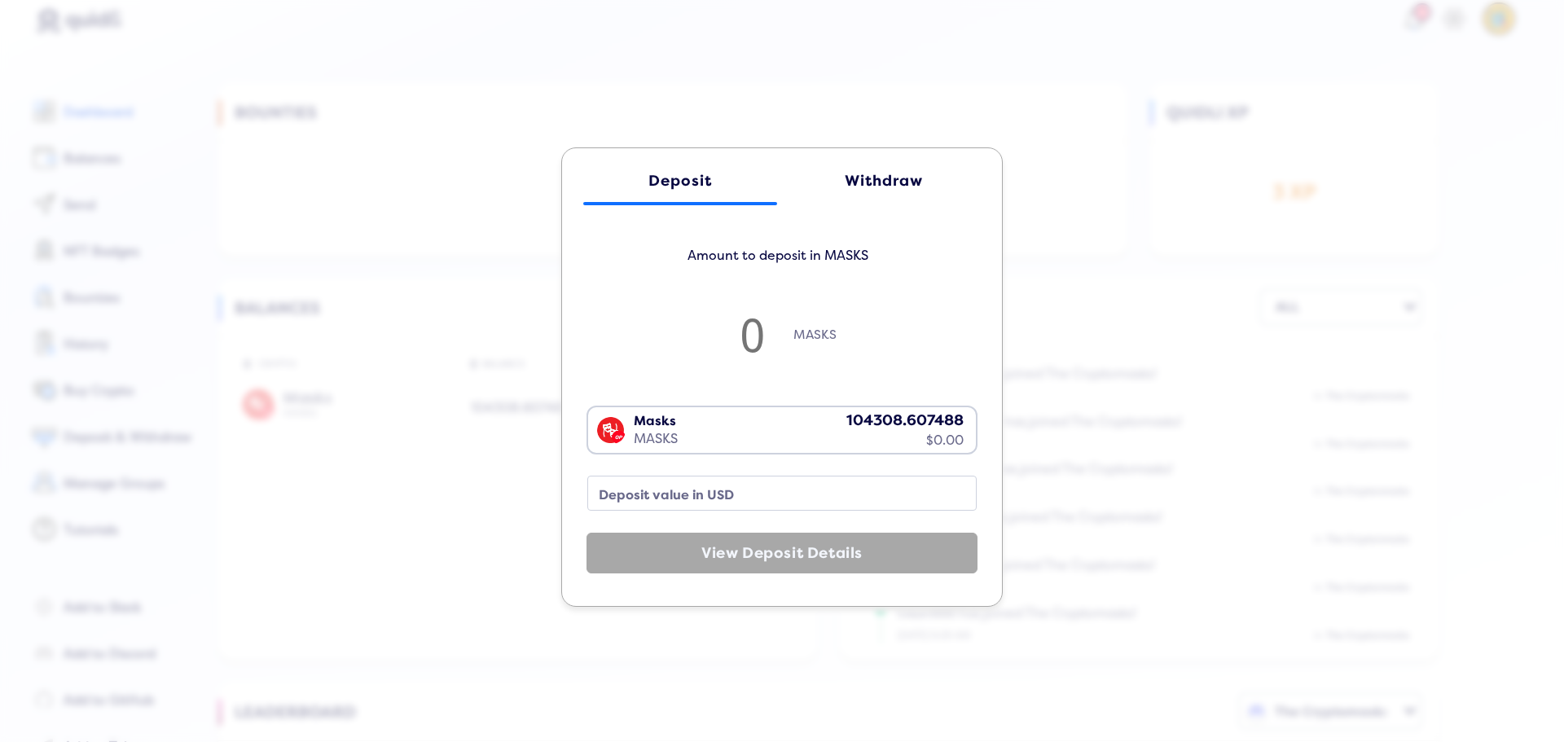
drag, startPoint x: 116, startPoint y: 215, endPoint x: 128, endPoint y: 213, distance: 11.5
click at [117, 215] on div "Deposit Withdraw Amount to deposit in MASKS MASKS Masks MASKS 104308.607488 $0.…" at bounding box center [782, 371] width 1564 height 742
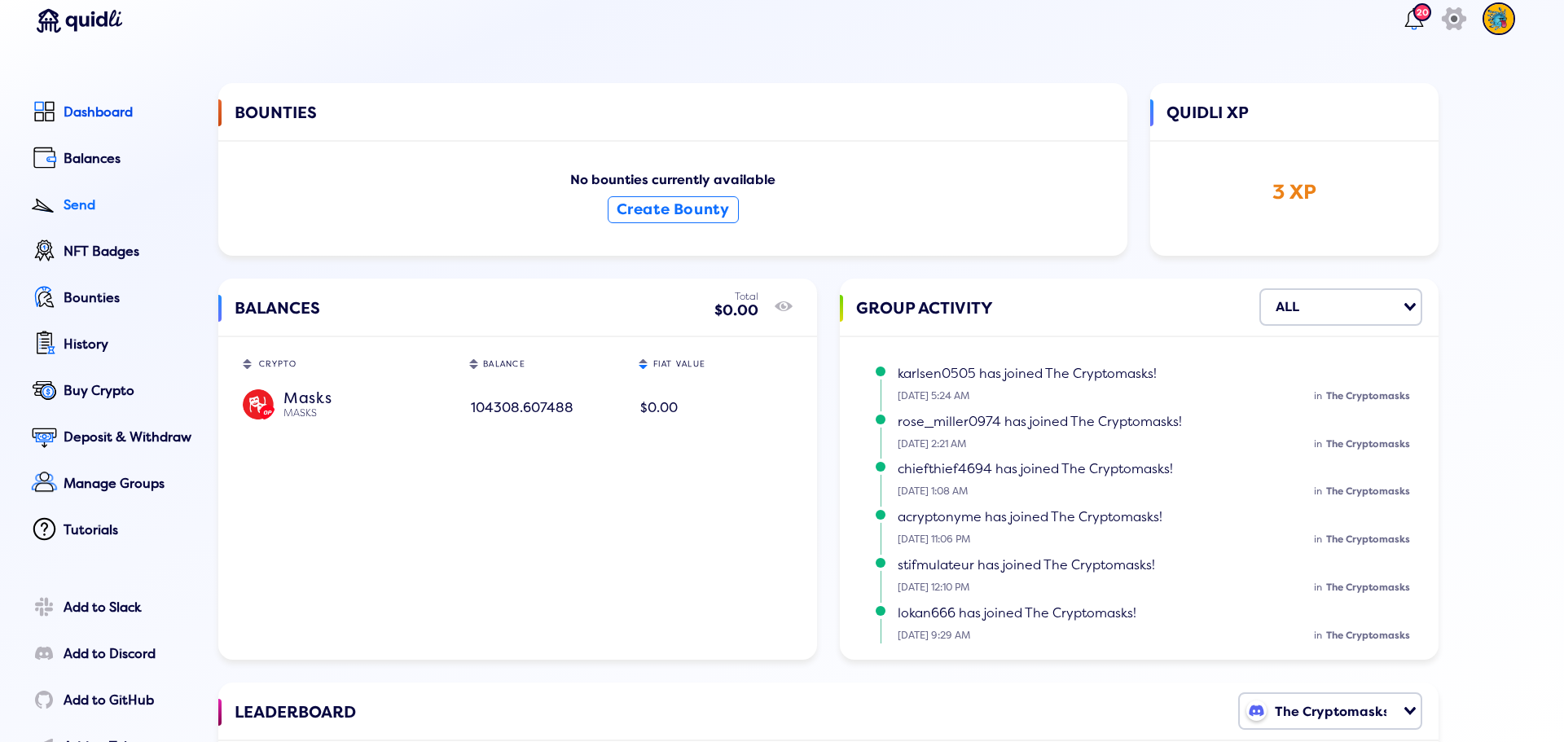
click at [90, 202] on div "Send" at bounding box center [130, 205] width 132 height 15
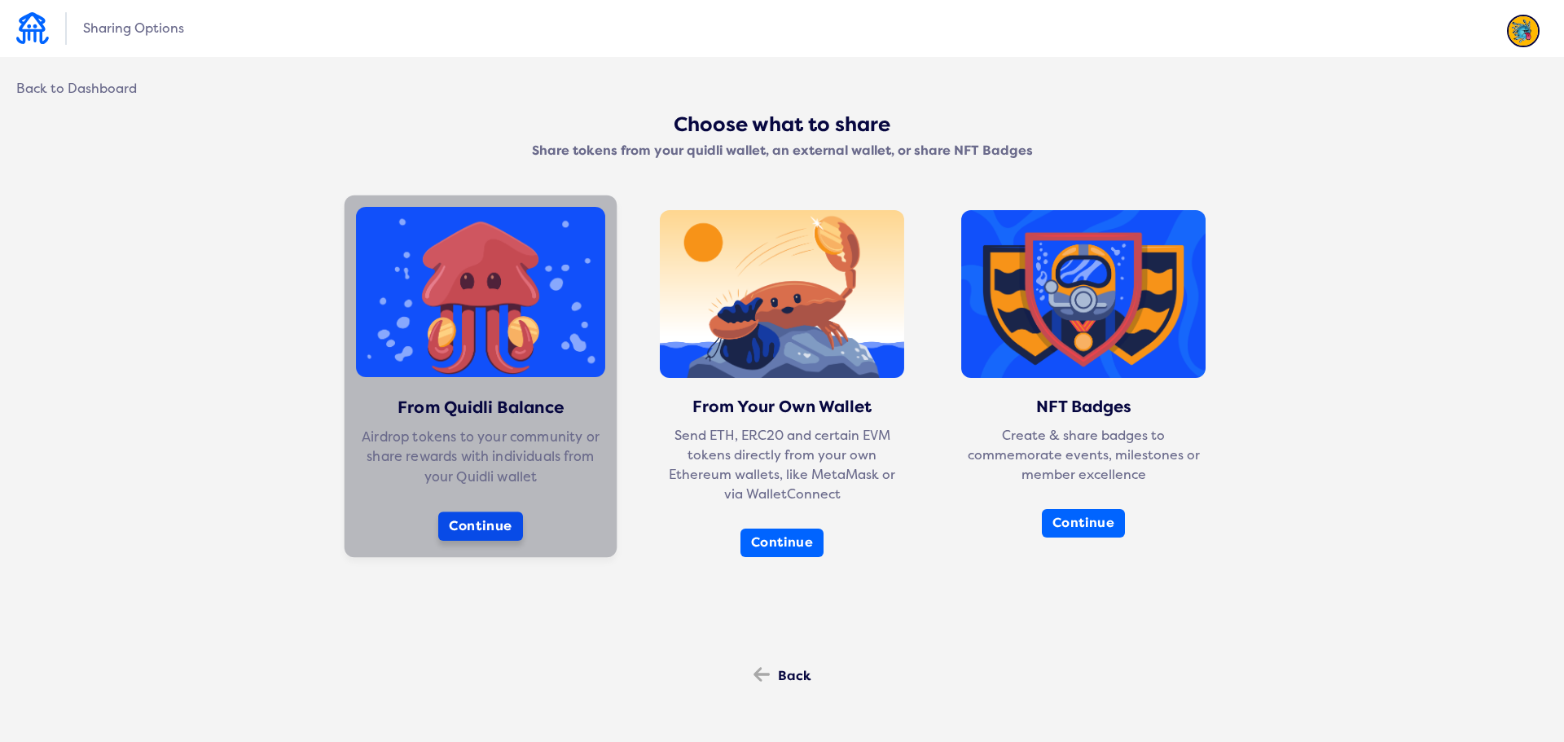
click at [482, 525] on button "Continue" at bounding box center [480, 526] width 85 height 29
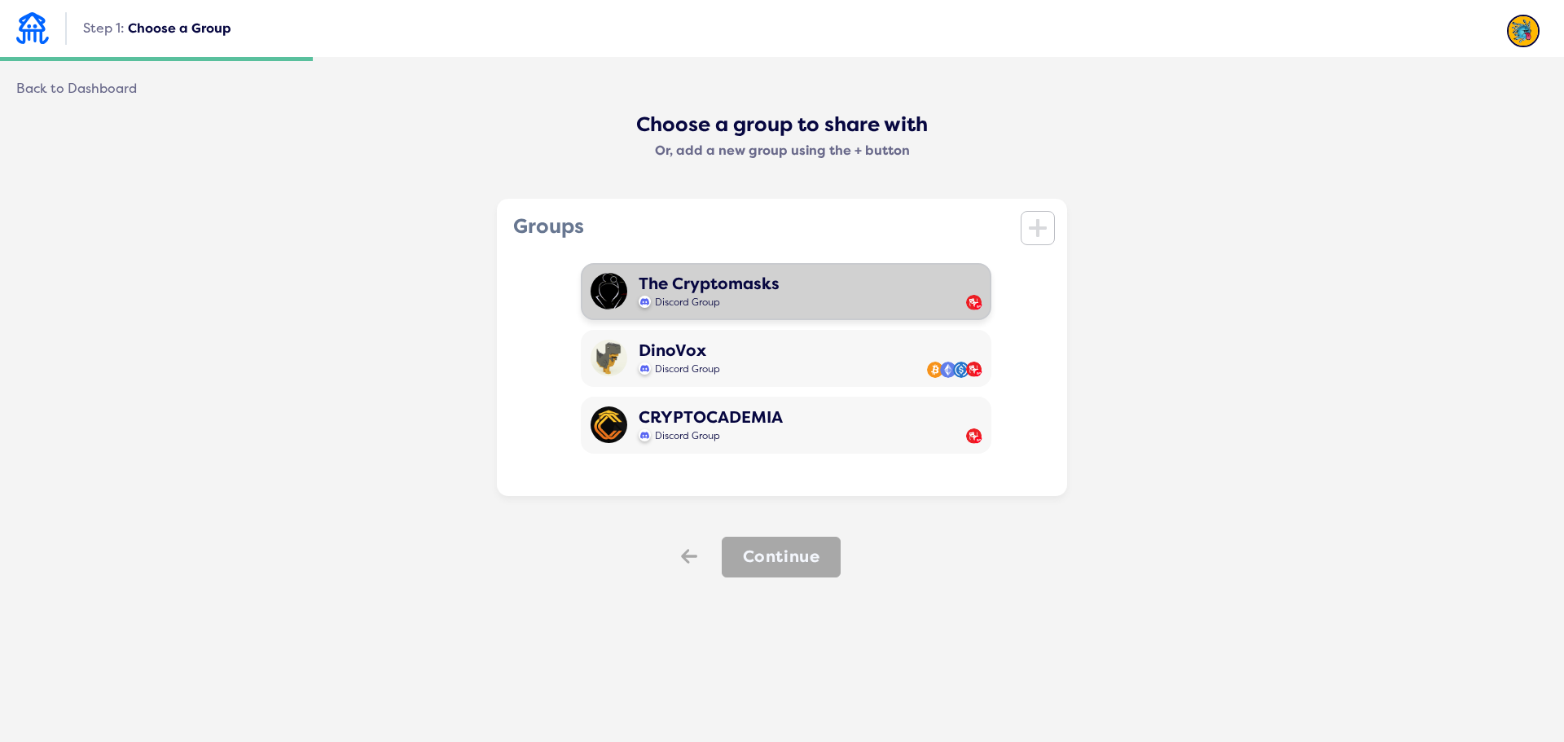
click at [744, 301] on div "Discord Group" at bounding box center [709, 300] width 141 height 15
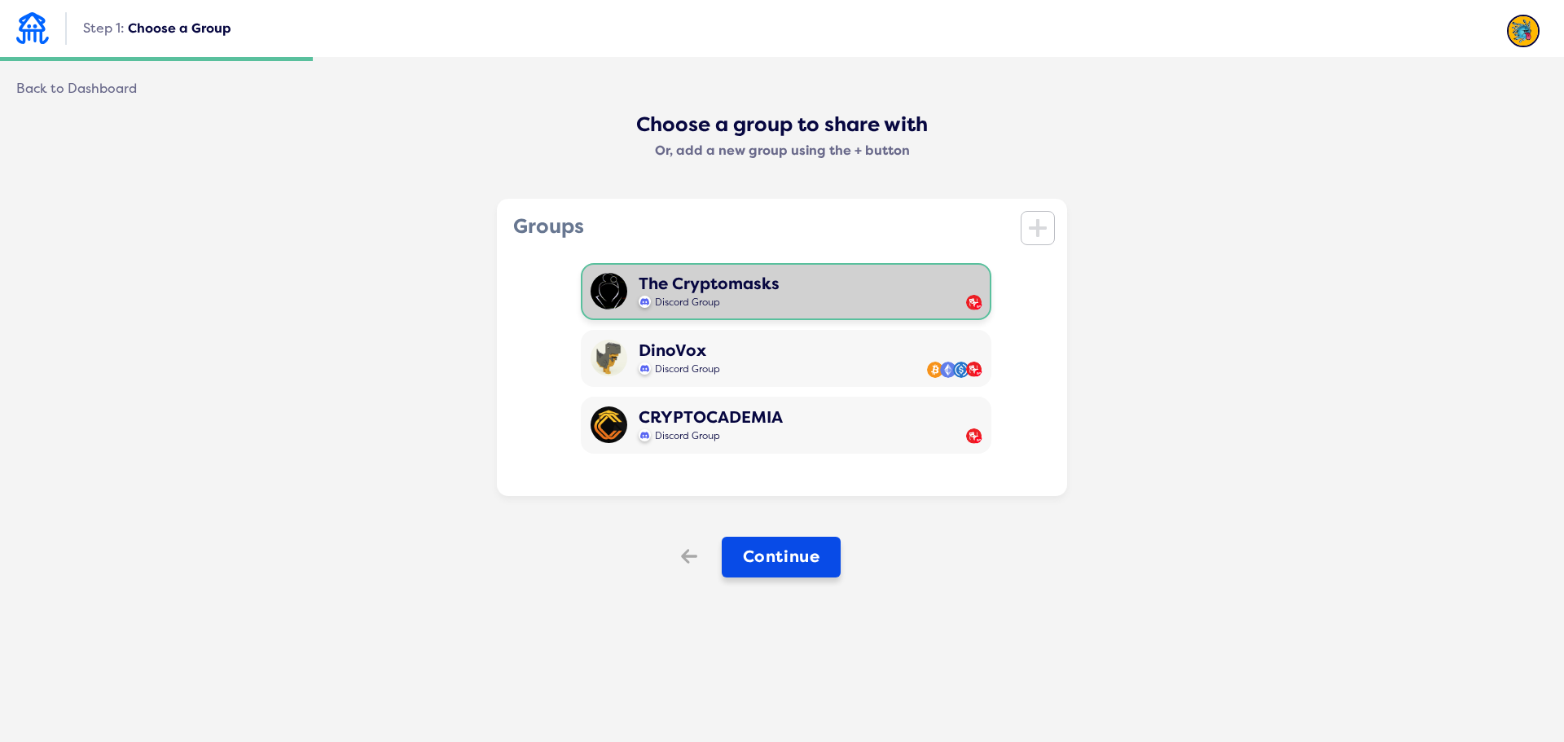
click at [798, 559] on button "Continue" at bounding box center [782, 557] width 120 height 41
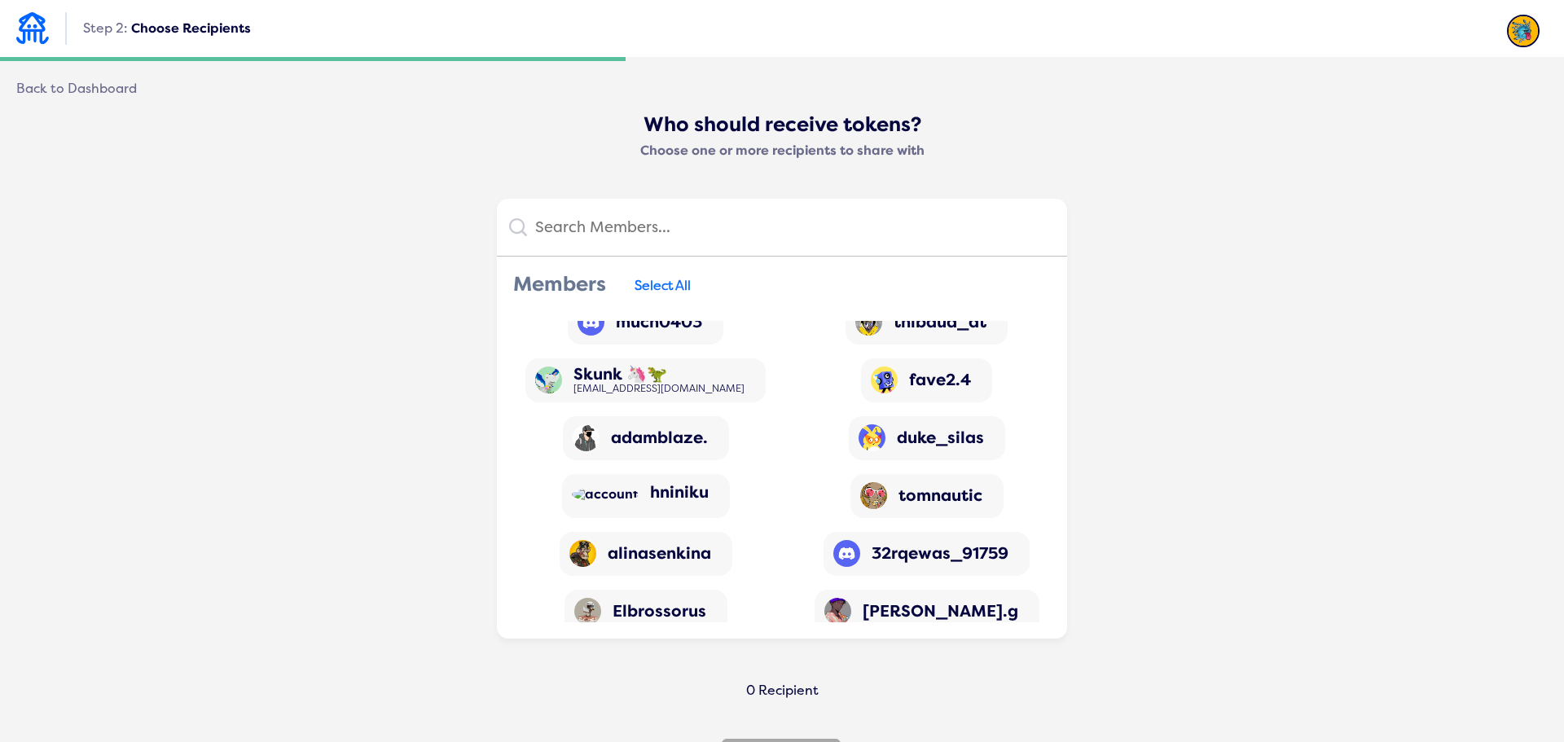
scroll to position [2933, 0]
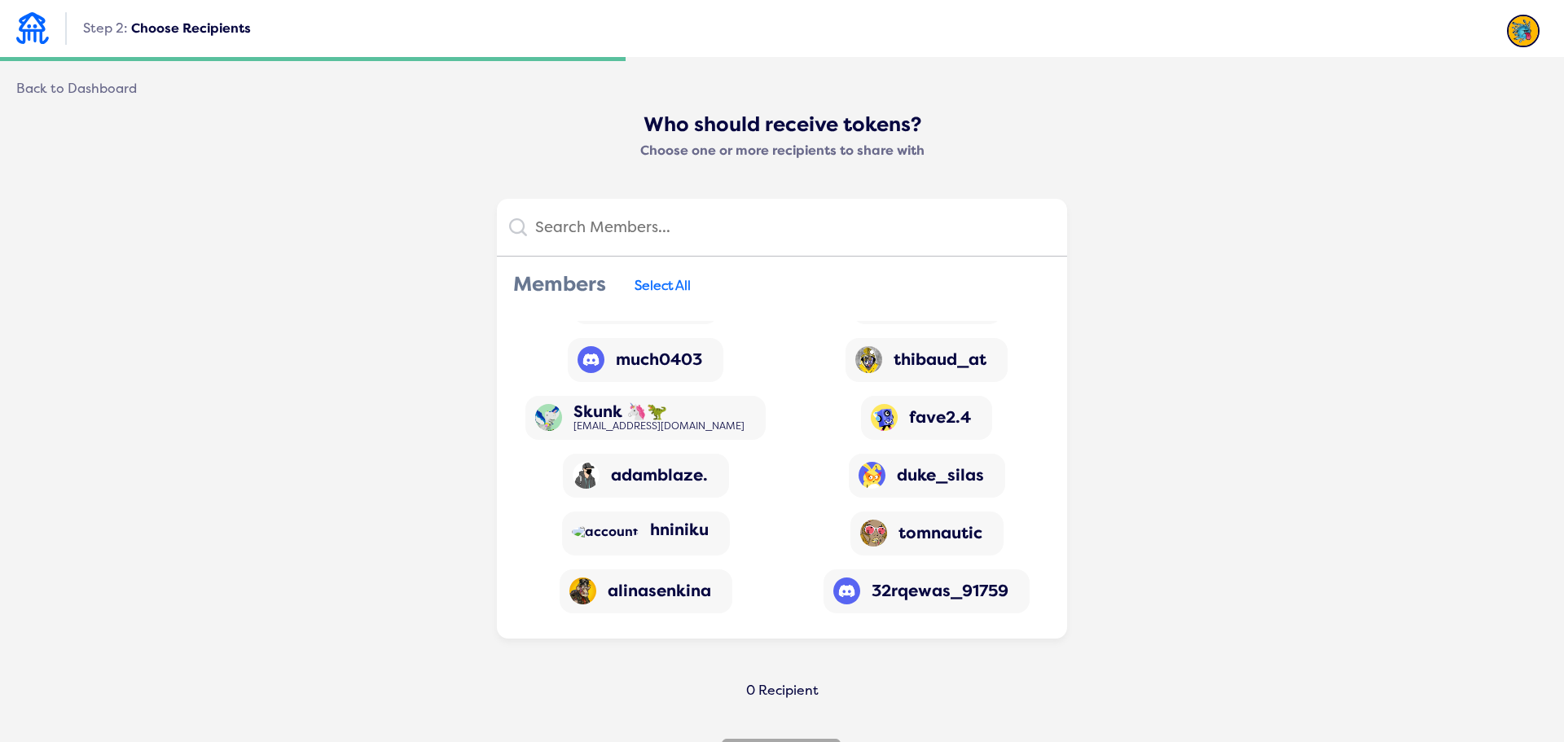
click at [42, 33] on img at bounding box center [32, 28] width 33 height 32
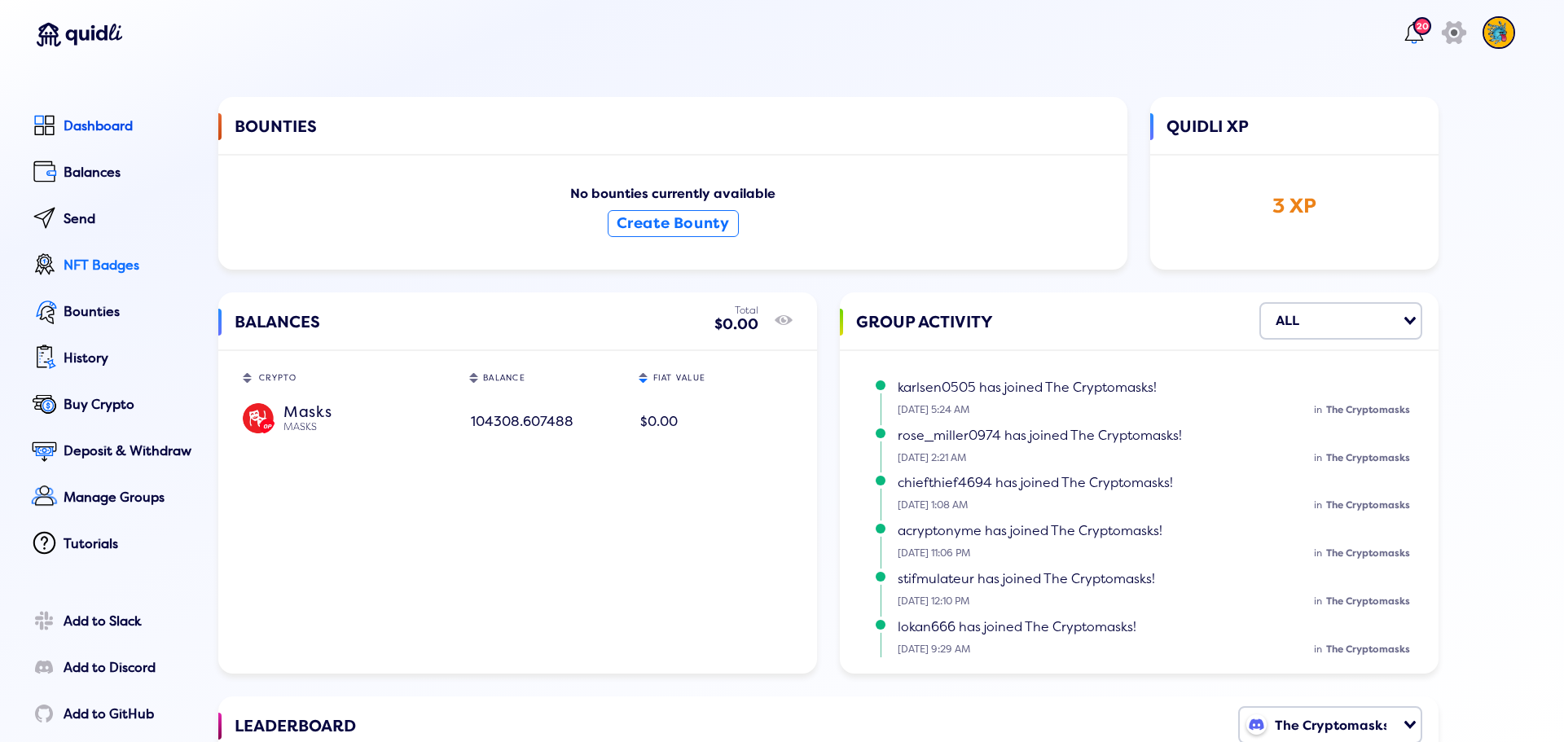
click at [100, 253] on link "NFT Badges" at bounding box center [111, 266] width 169 height 37
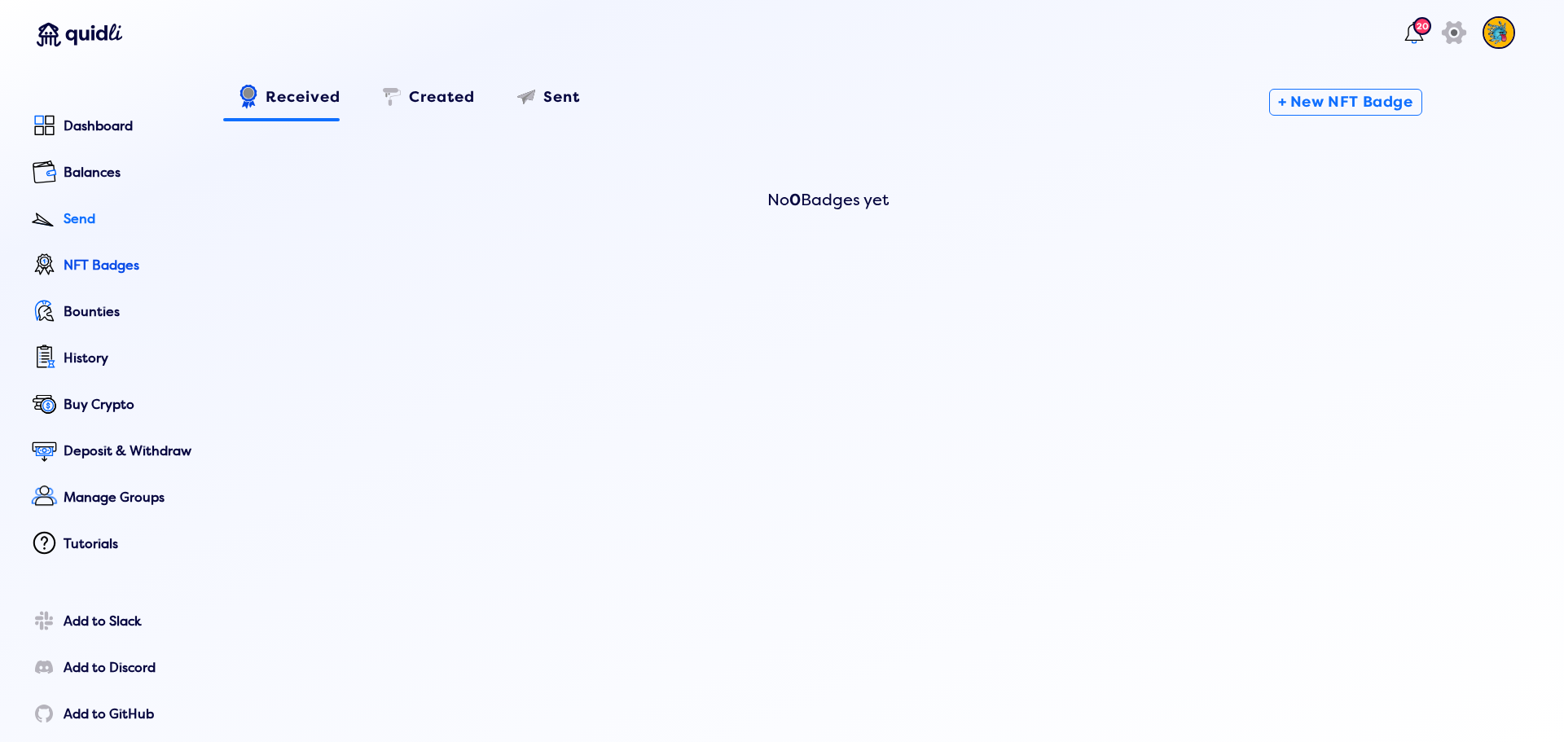
click at [99, 204] on link "Send" at bounding box center [111, 220] width 169 height 37
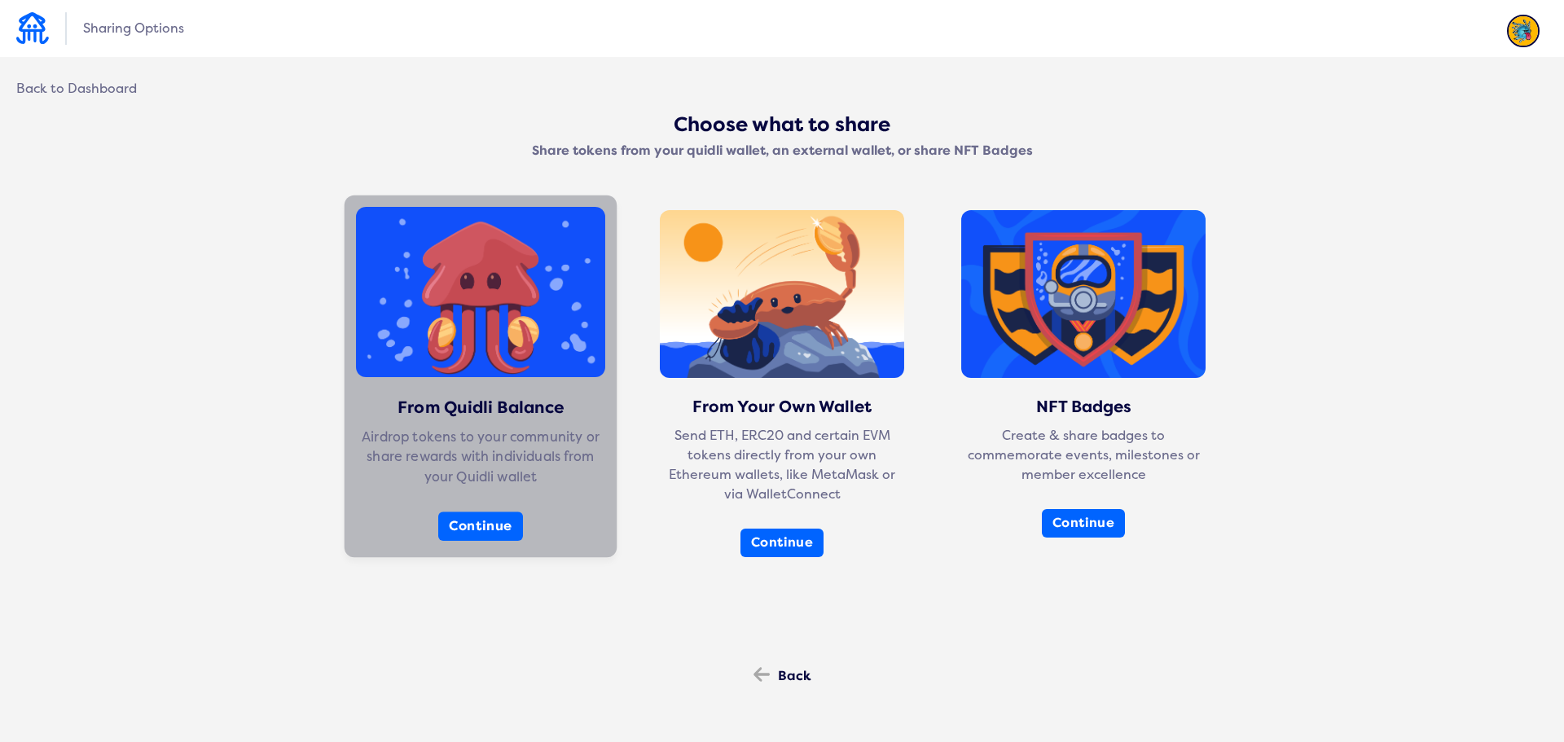
click at [464, 286] on img at bounding box center [480, 292] width 249 height 171
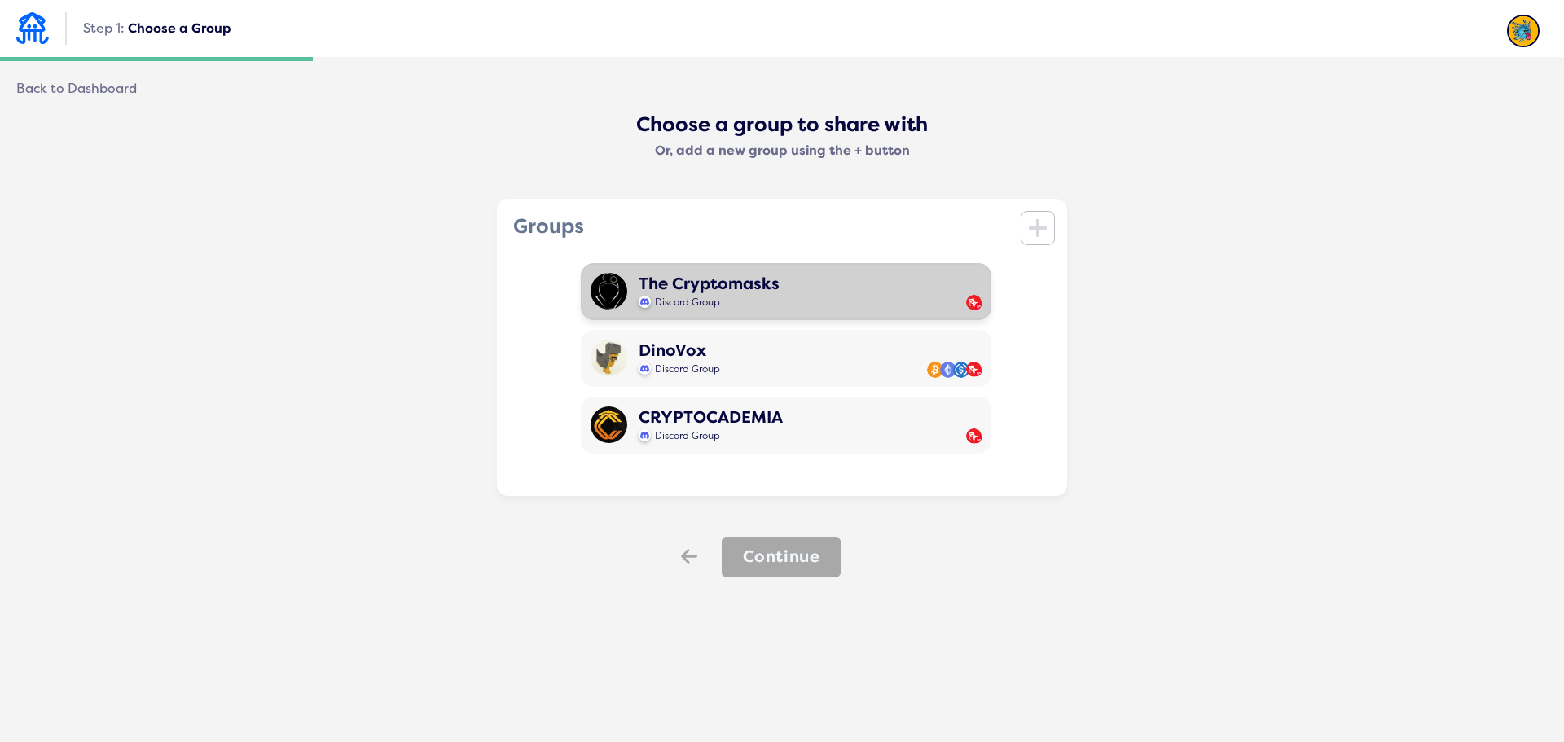
click at [707, 292] on div "The Cryptomasks" at bounding box center [709, 284] width 141 height 19
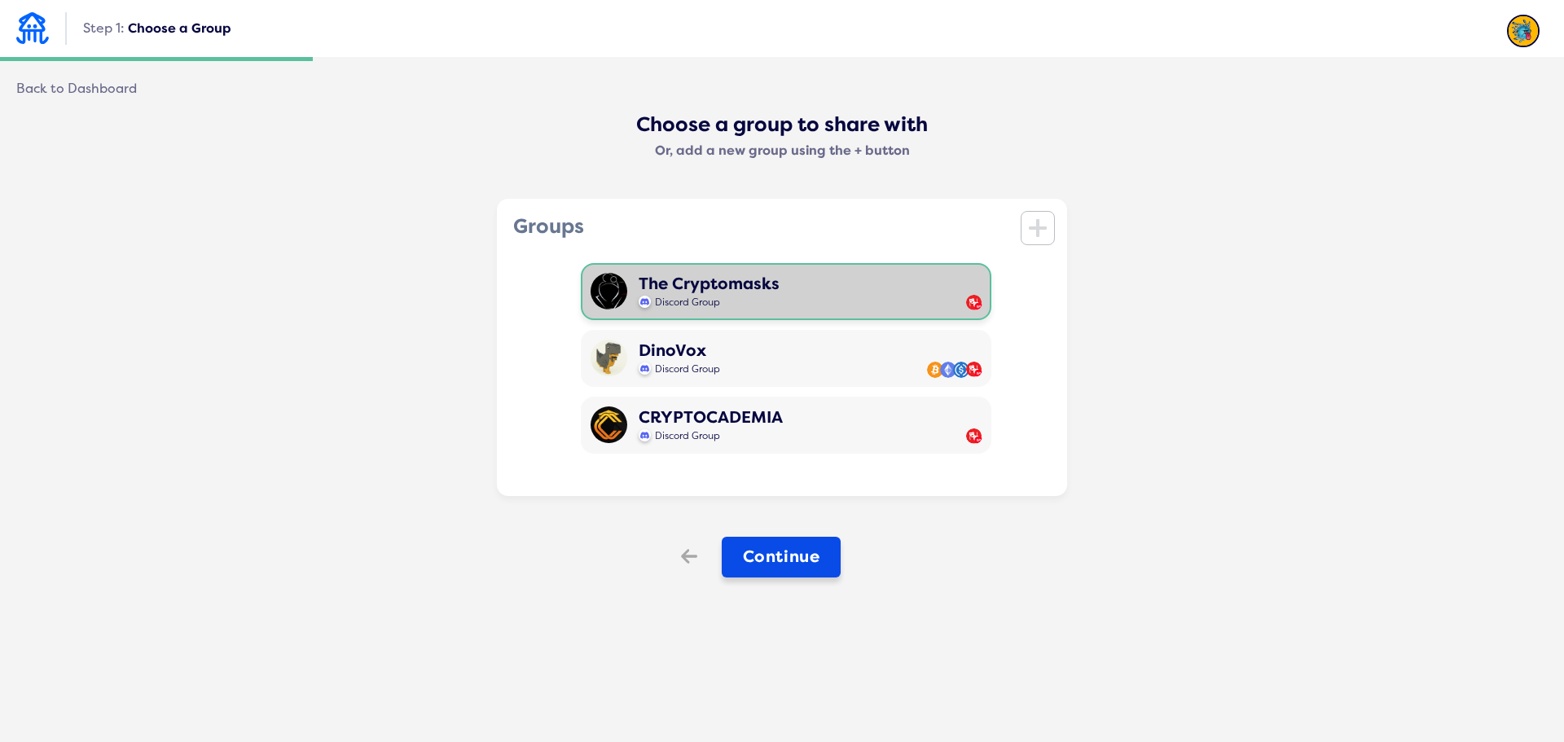
click at [778, 565] on button "Continue" at bounding box center [782, 557] width 120 height 41
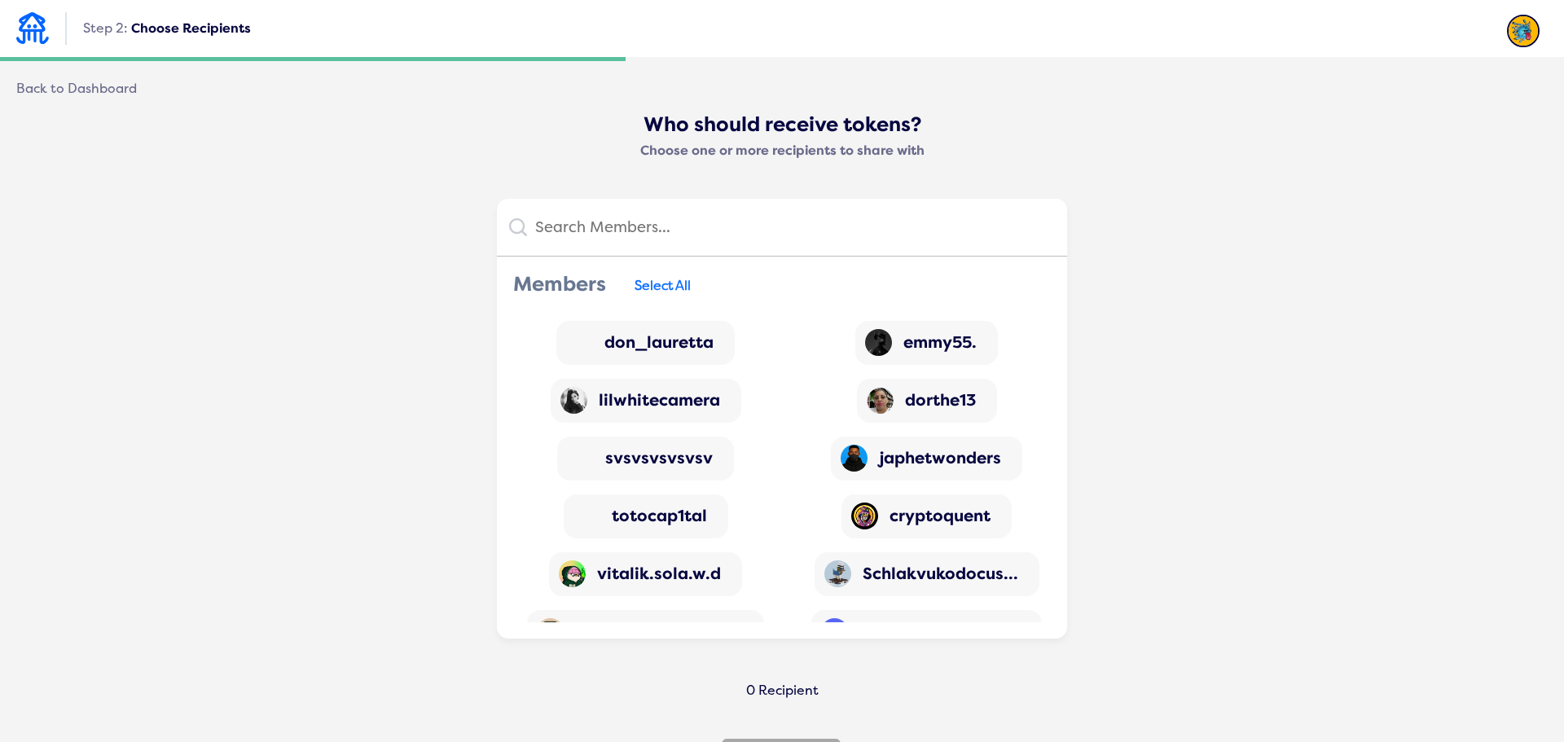
scroll to position [3992, 0]
click at [598, 227] on input "text" at bounding box center [791, 227] width 528 height 33
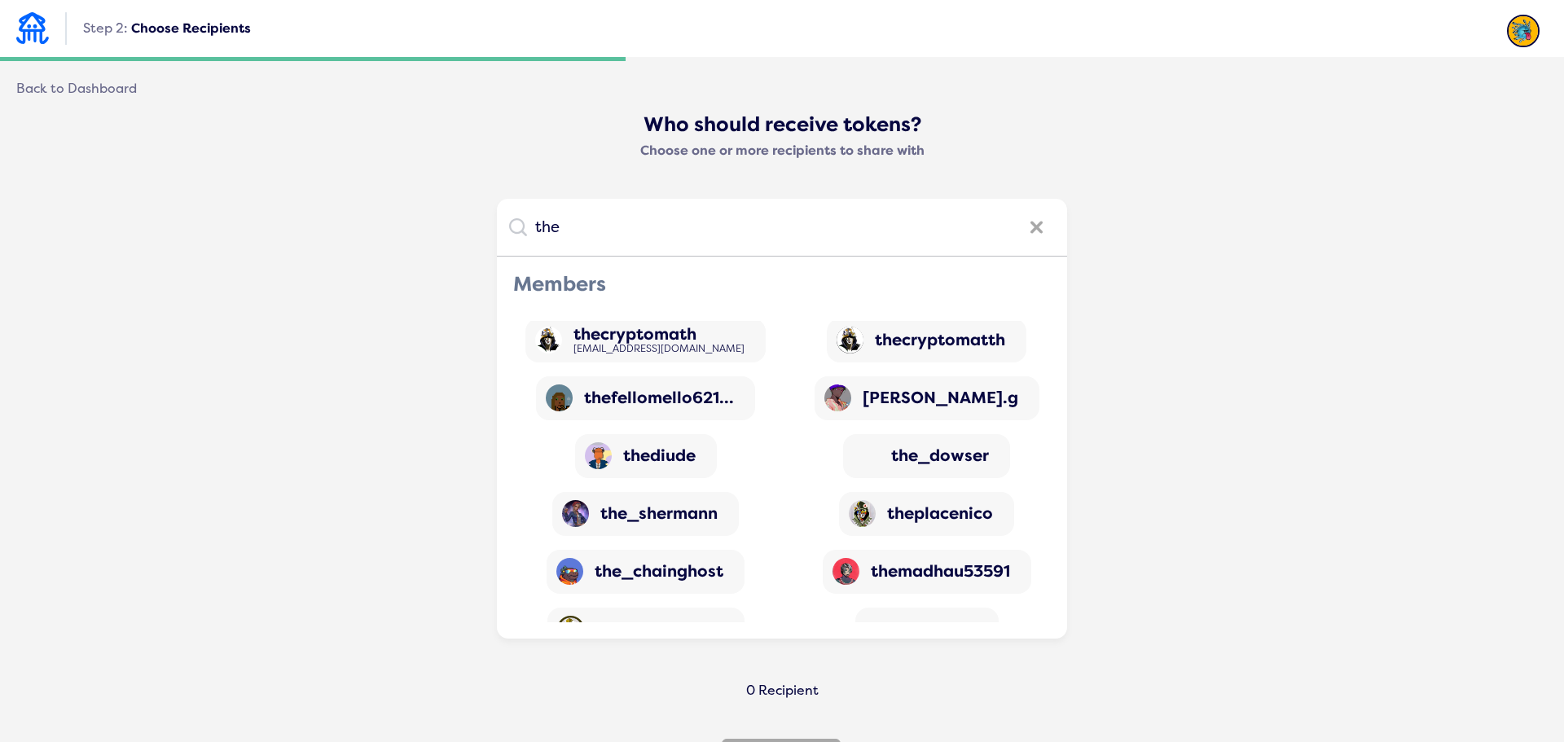
scroll to position [0, 0]
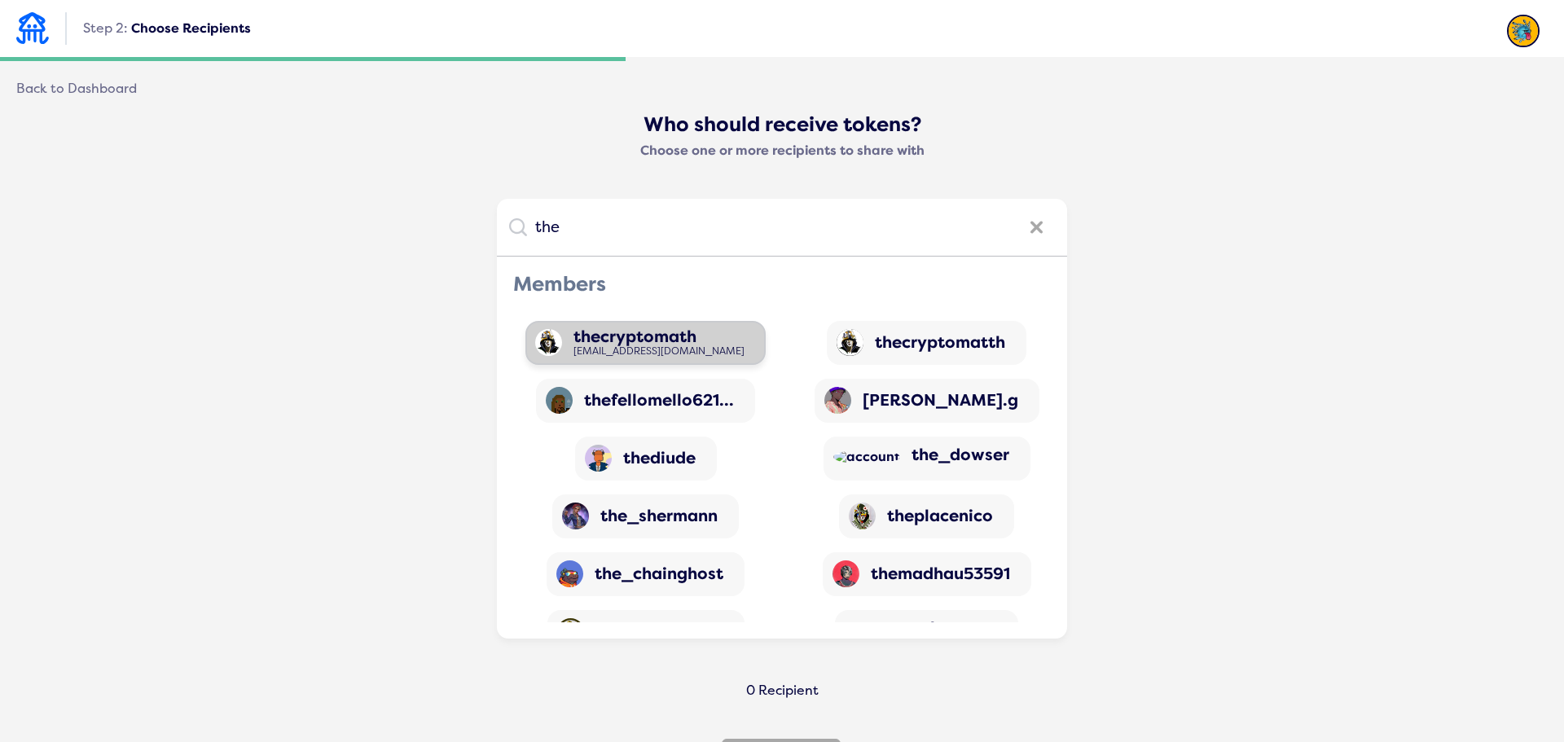
type input "the"
click at [649, 351] on div "[EMAIL_ADDRESS][DOMAIN_NAME]" at bounding box center [659, 351] width 171 height 11
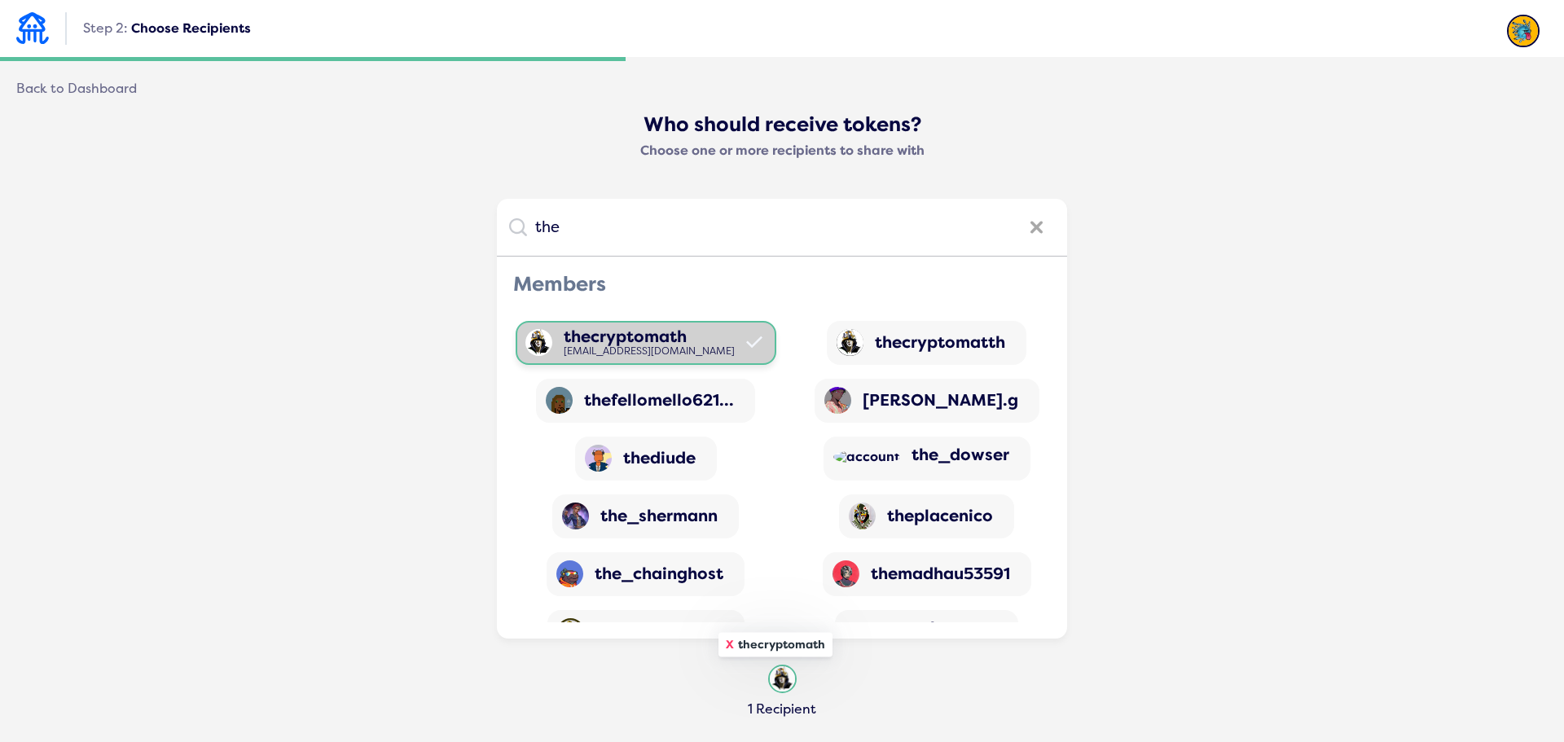
click at [776, 688] on img at bounding box center [782, 679] width 29 height 29
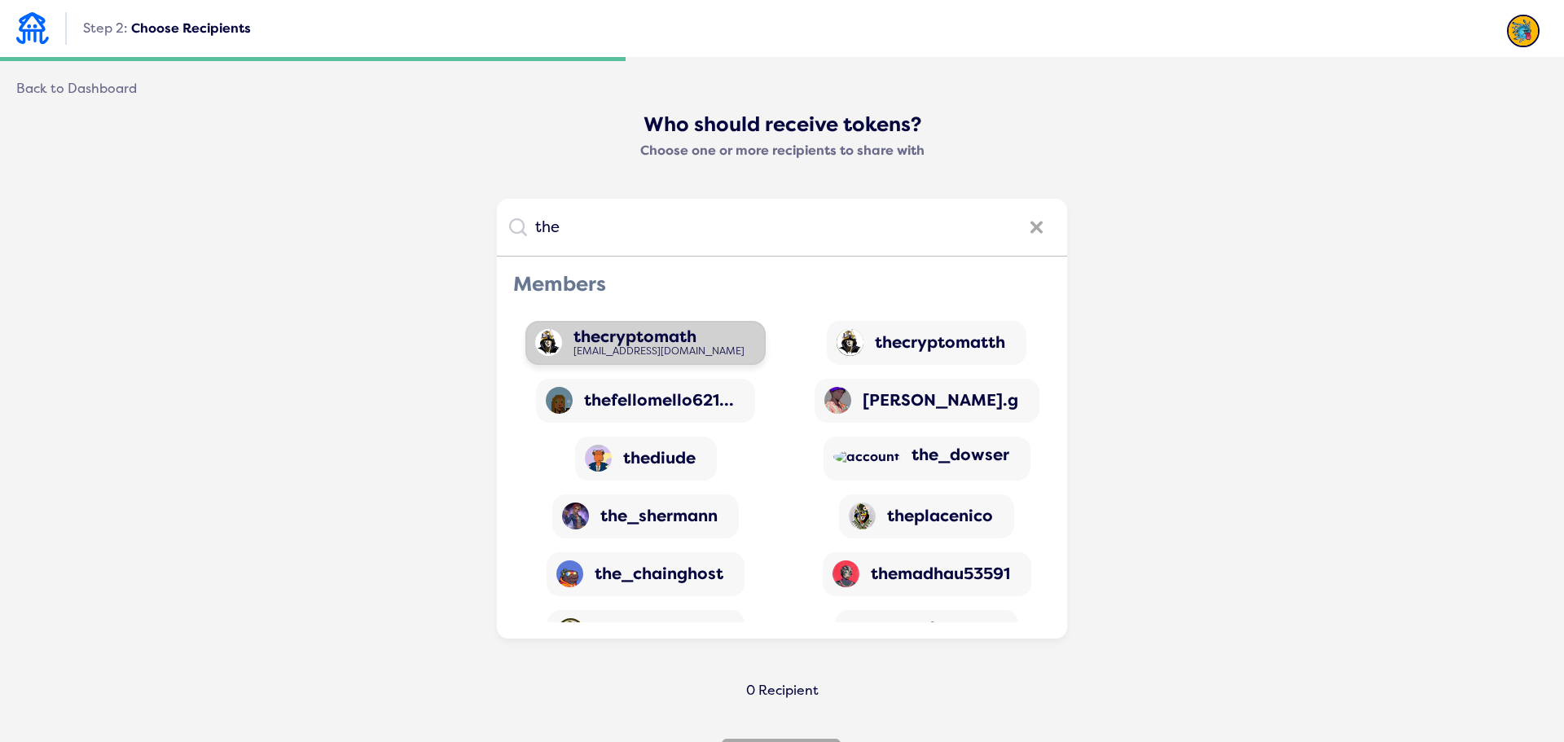
click at [574, 331] on div "thecryptomath" at bounding box center [659, 336] width 171 height 19
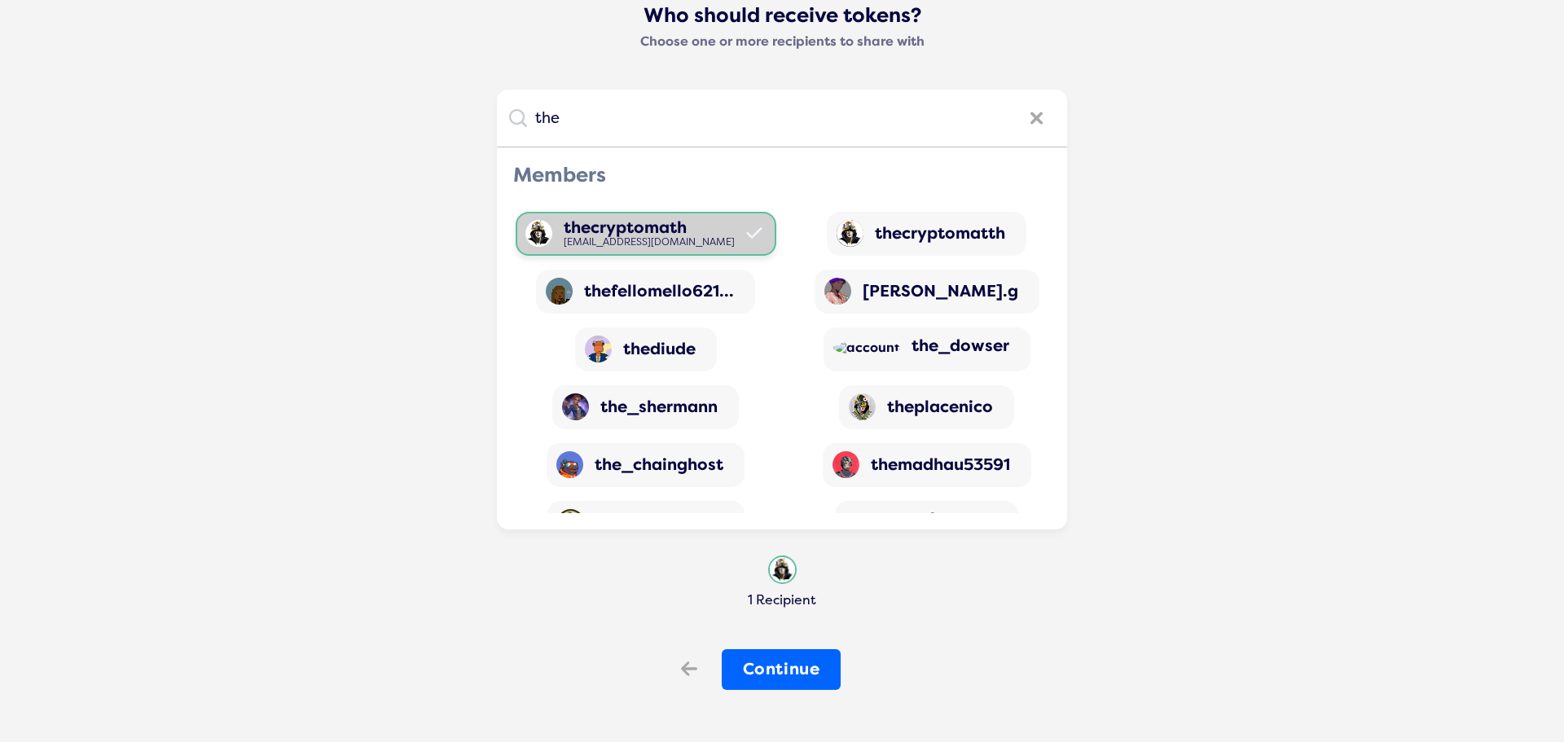
scroll to position [118, 0]
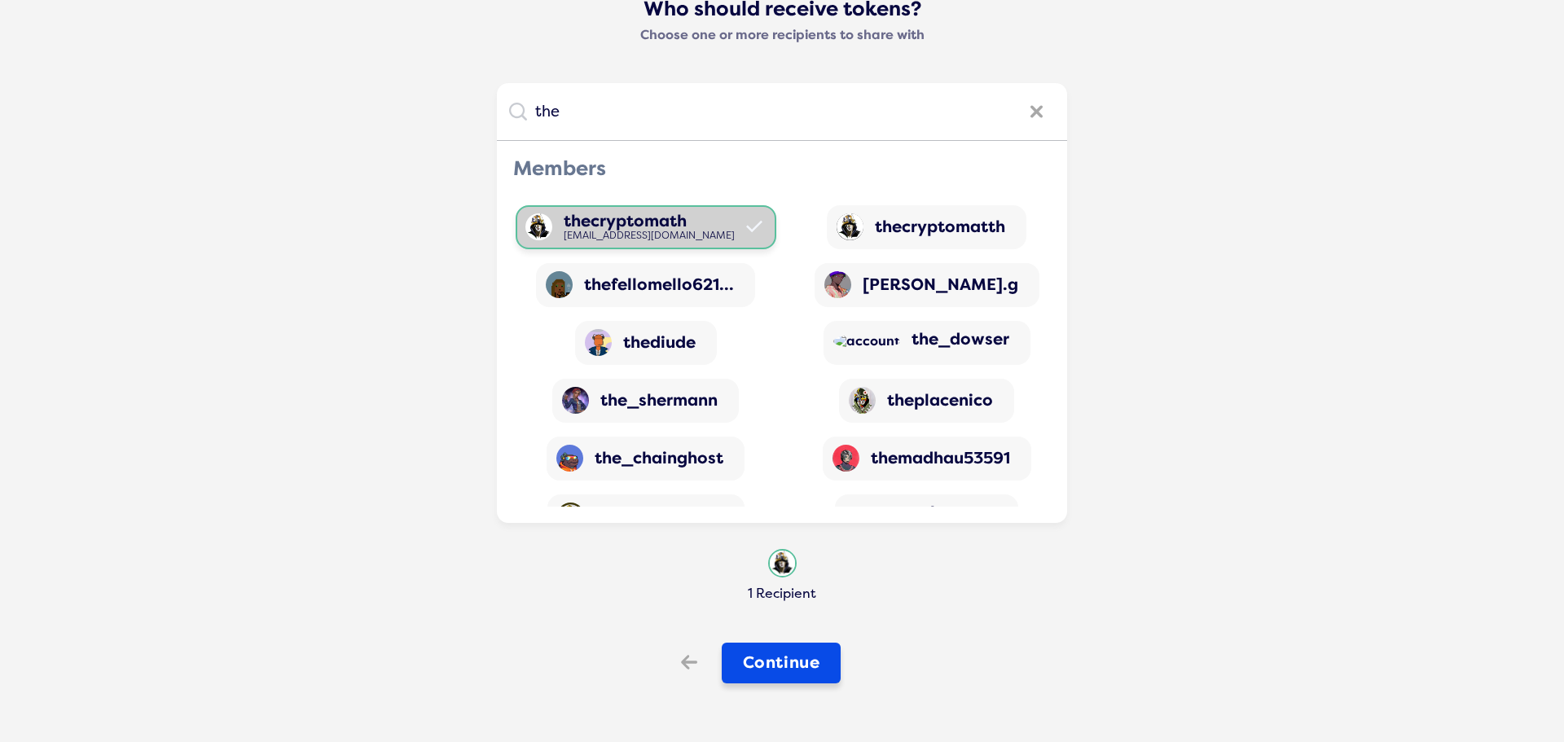
click at [799, 662] on button "Continue" at bounding box center [782, 663] width 120 height 41
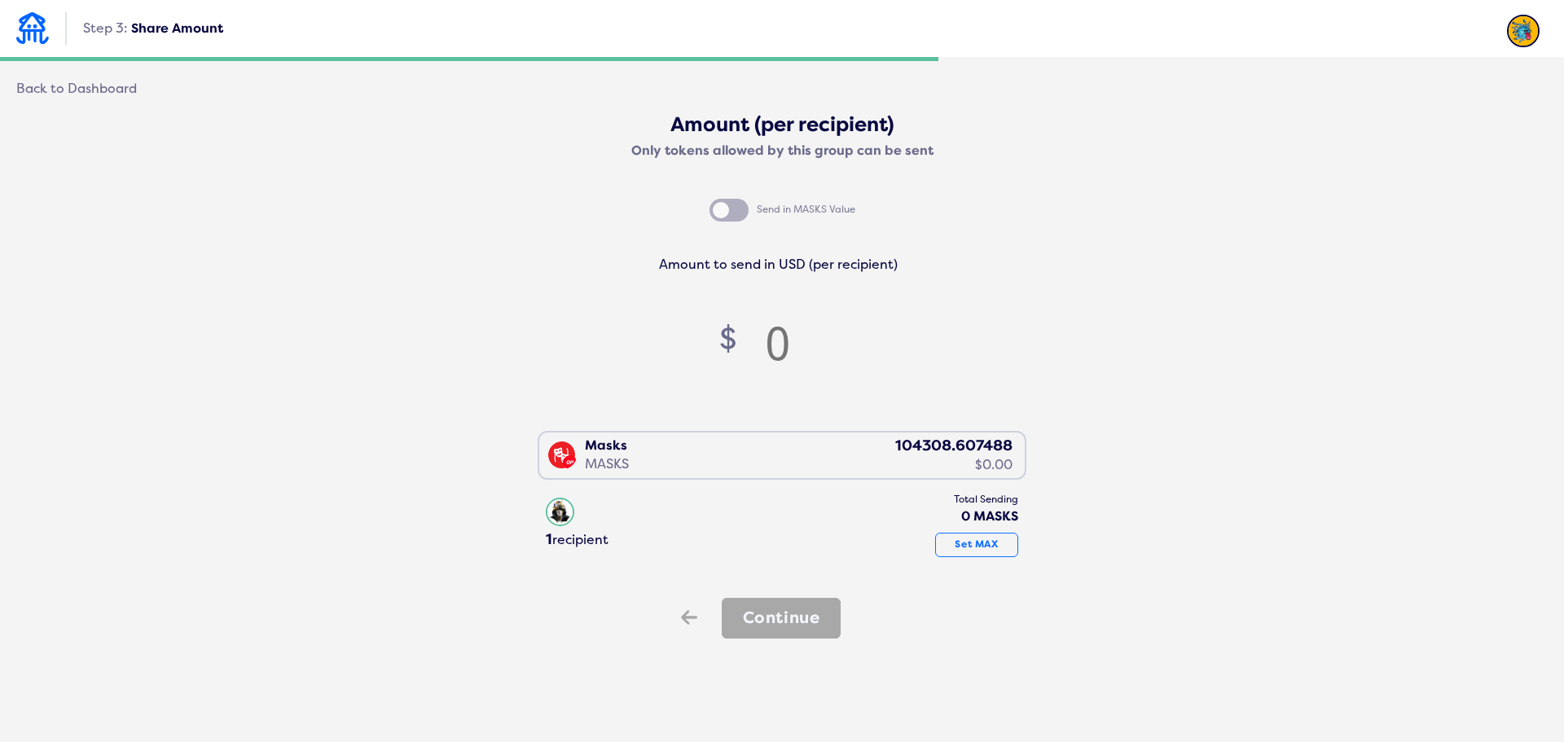
scroll to position [0, 0]
click at [920, 448] on div "Masks MASKS 104308.607488 $0.00" at bounding box center [778, 454] width 478 height 42
click at [735, 214] on div "Send in MASKS Value" at bounding box center [783, 214] width 146 height 31
click at [971, 547] on button "Set MAX" at bounding box center [976, 545] width 83 height 24
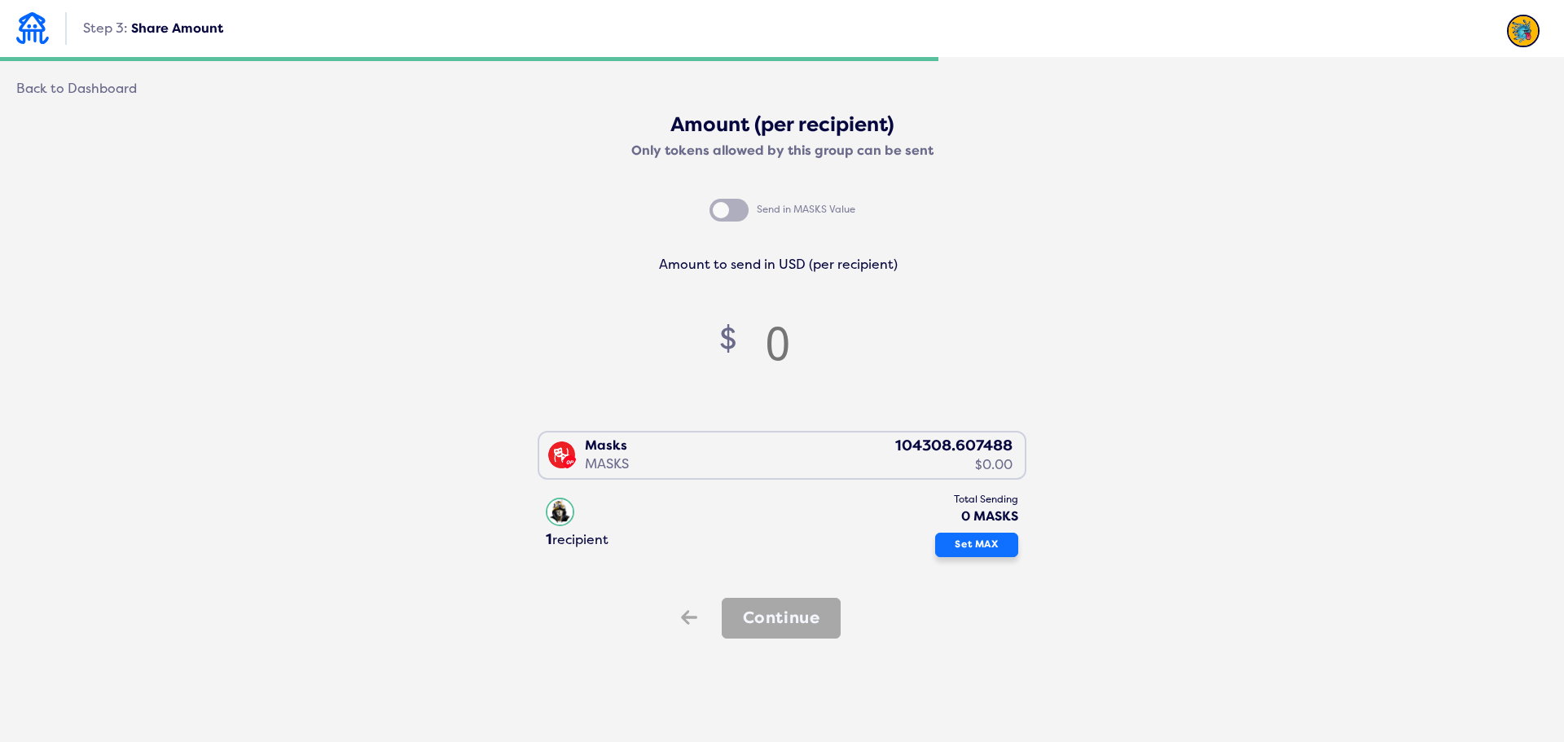
type input "0"
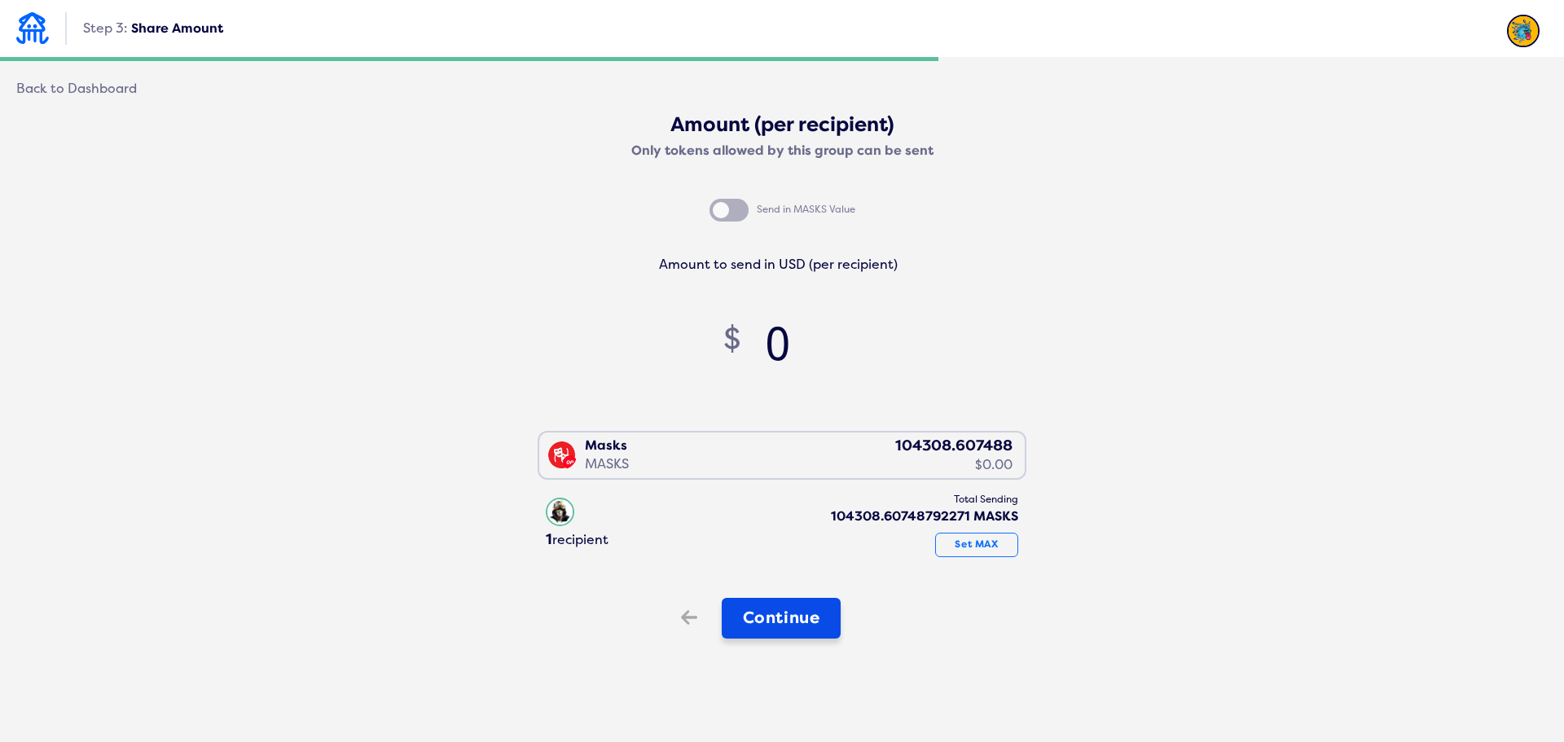
click at [791, 618] on button "Continue" at bounding box center [782, 618] width 120 height 41
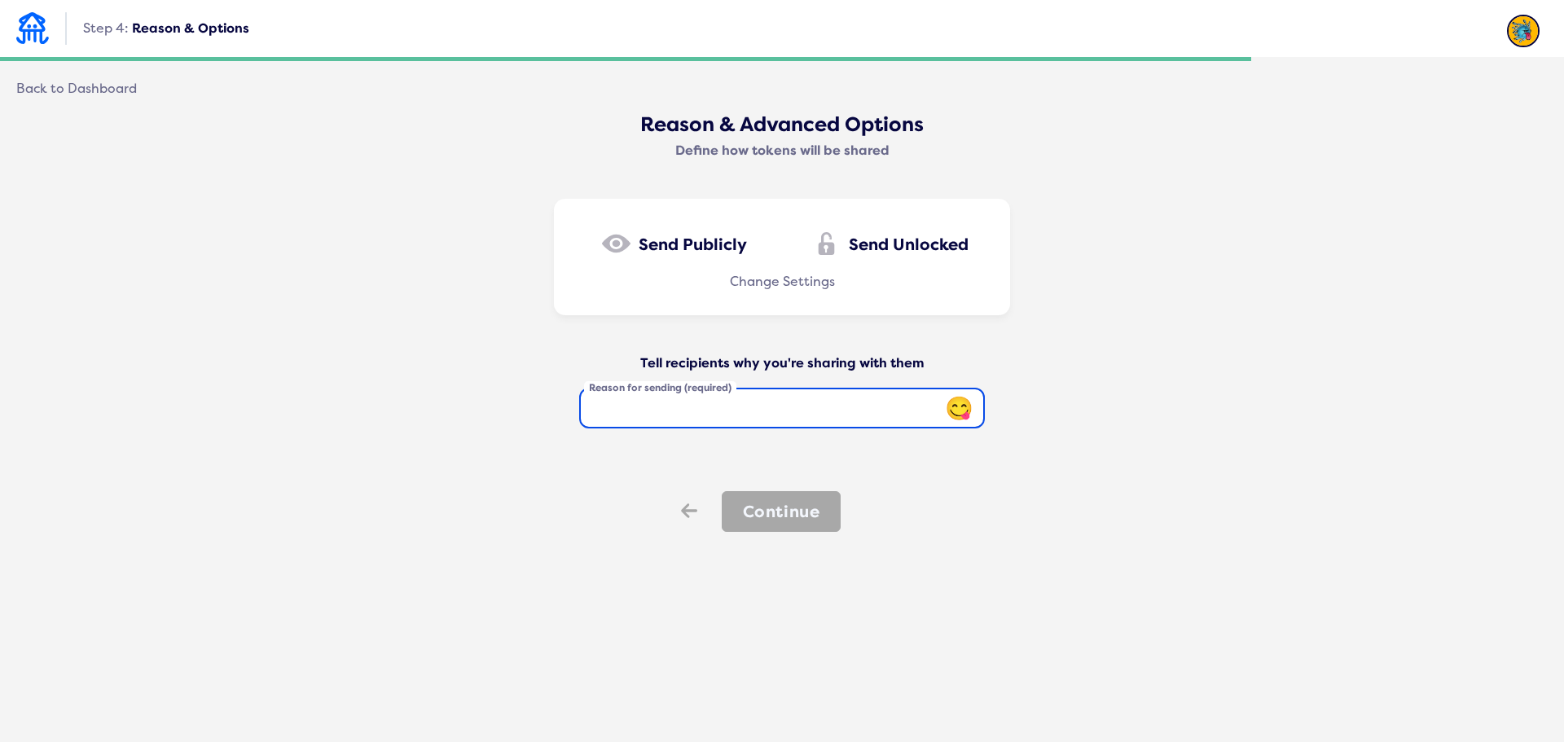
click at [776, 404] on input "Reason for sending (required)" at bounding box center [782, 408] width 406 height 41
type input "cadeau"
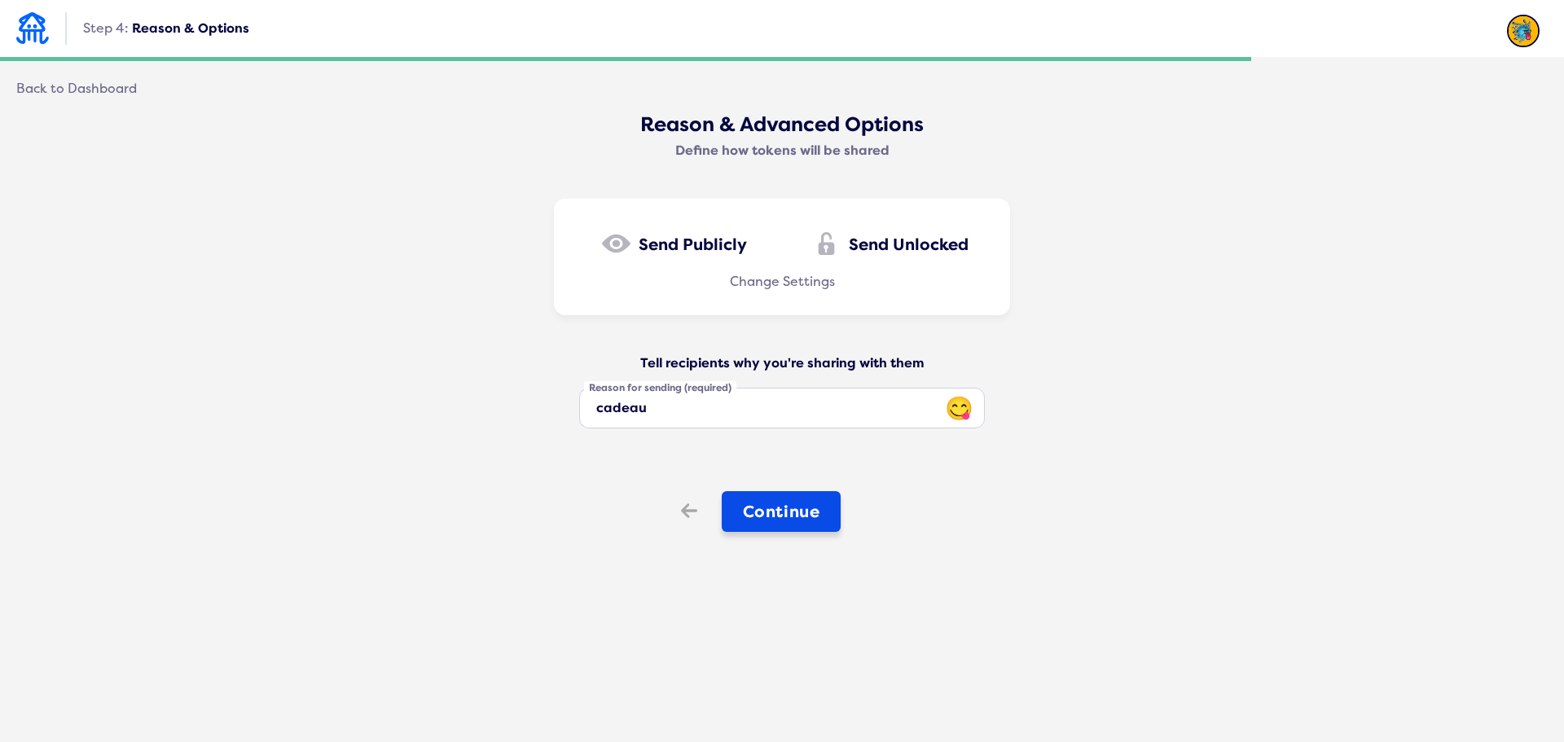
click at [804, 506] on button "Continue" at bounding box center [782, 511] width 120 height 41
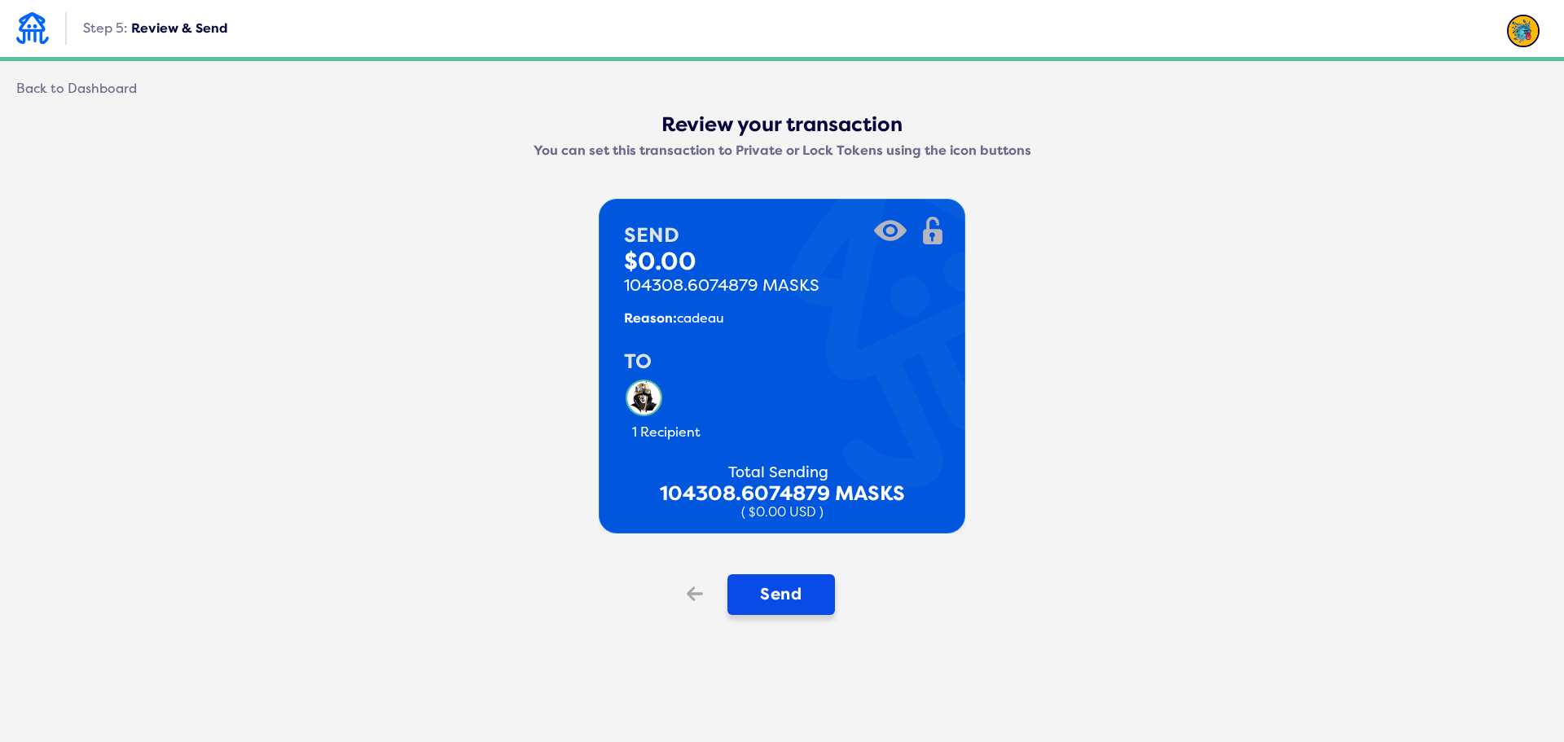
click at [812, 591] on button "Send" at bounding box center [781, 594] width 108 height 41
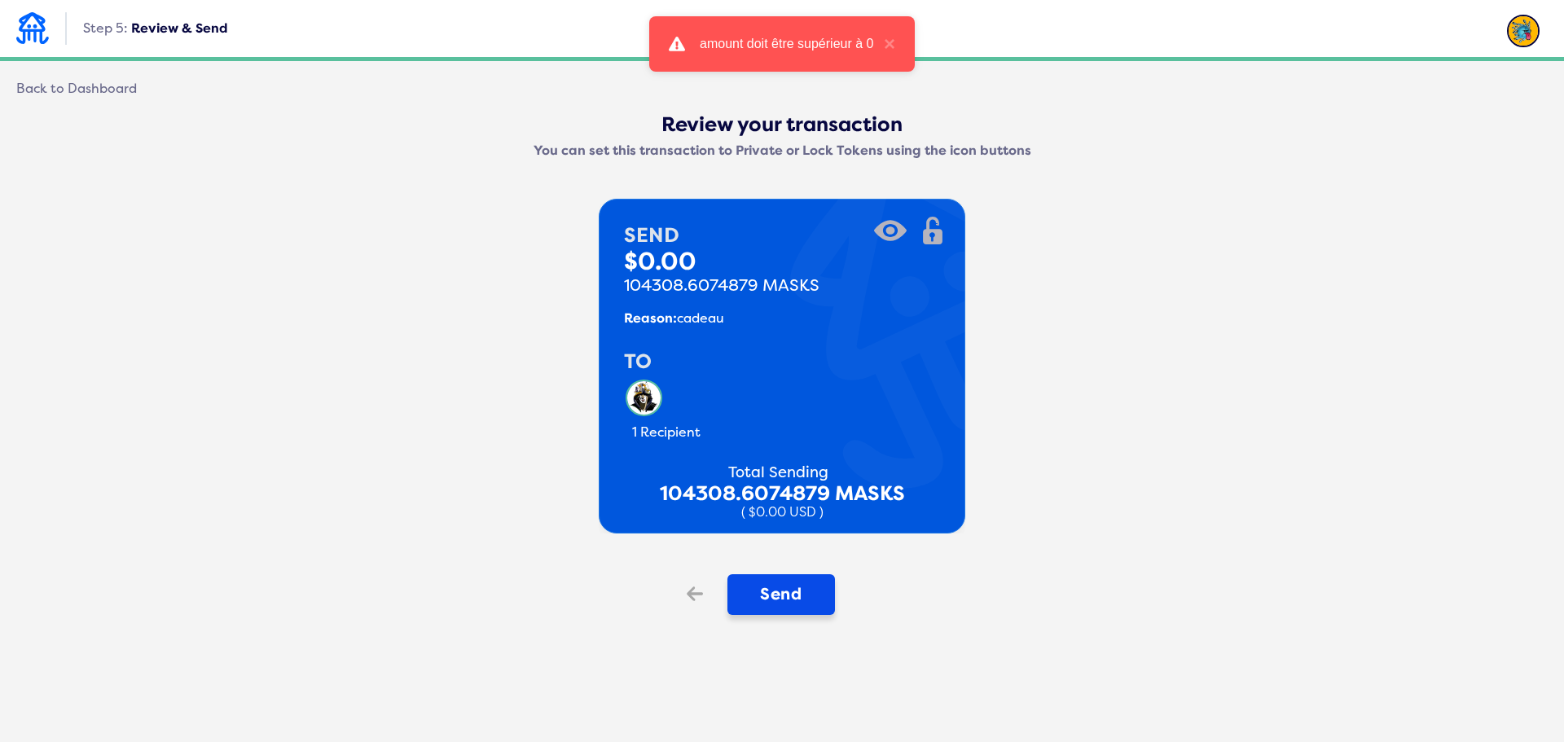
click at [775, 582] on button "Send" at bounding box center [781, 594] width 108 height 41
click at [692, 592] on icon "Back" at bounding box center [692, 593] width 16 height 23
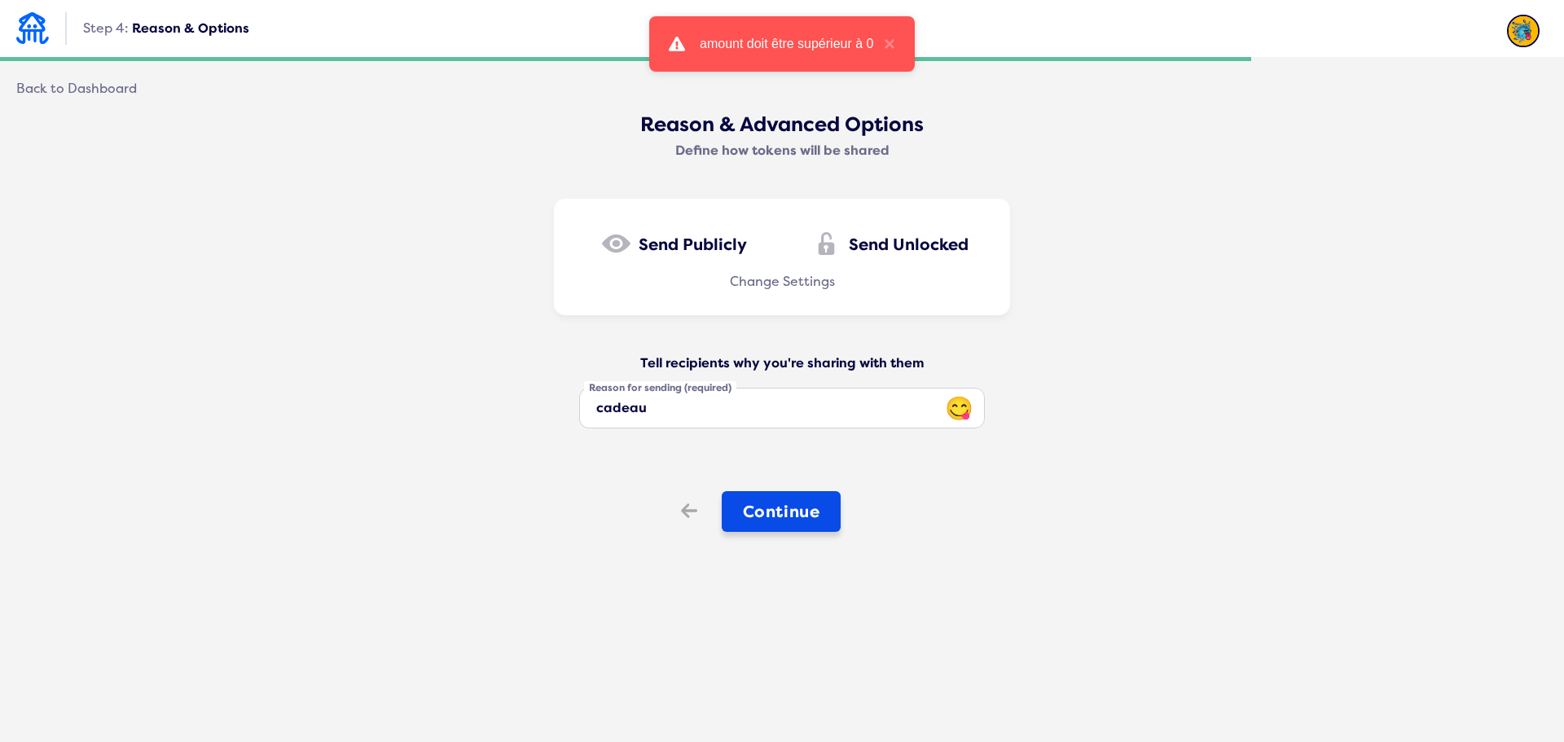
click at [794, 508] on button "Continue" at bounding box center [782, 511] width 120 height 41
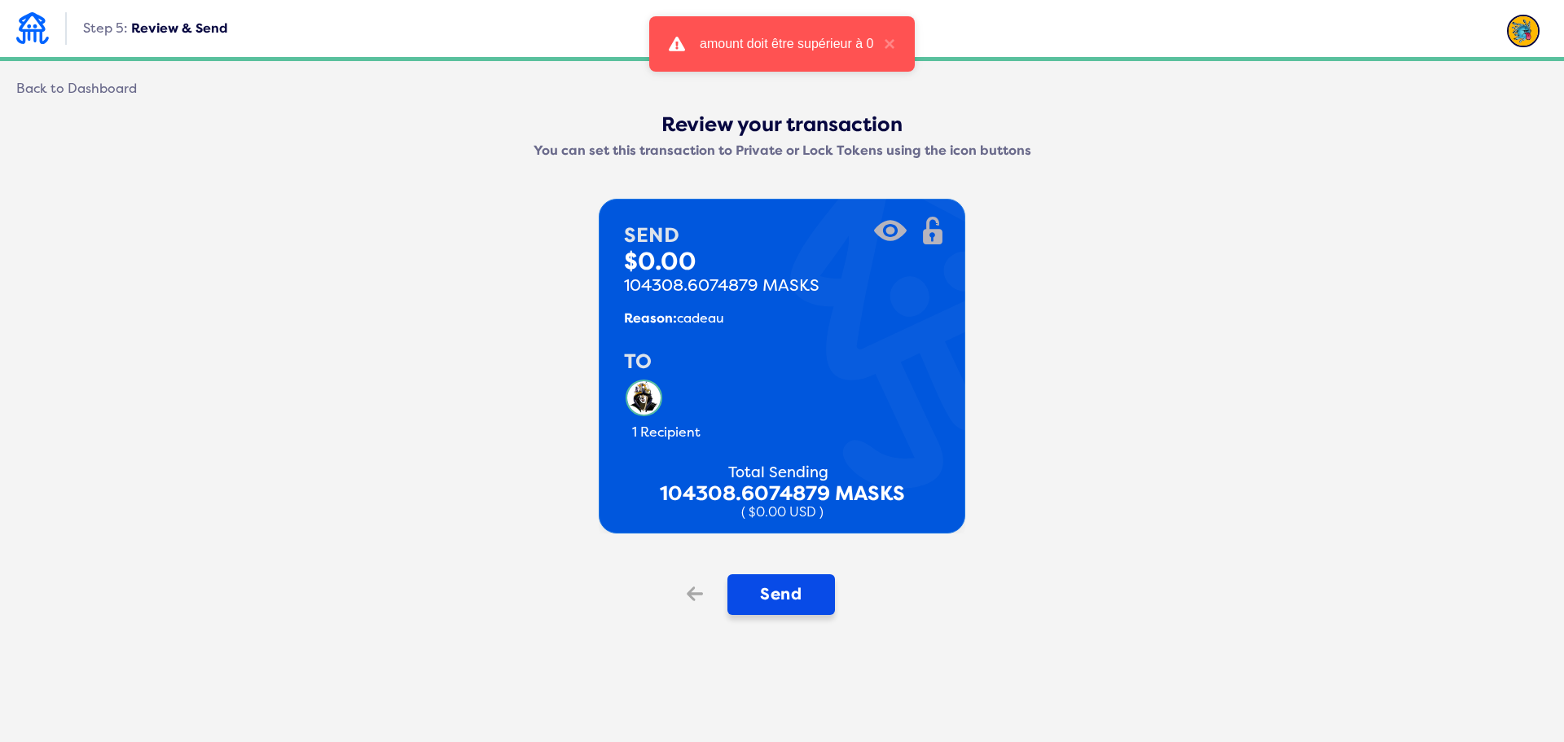
click at [773, 598] on button "Send" at bounding box center [781, 594] width 108 height 41
